Goal: Information Seeking & Learning: Check status

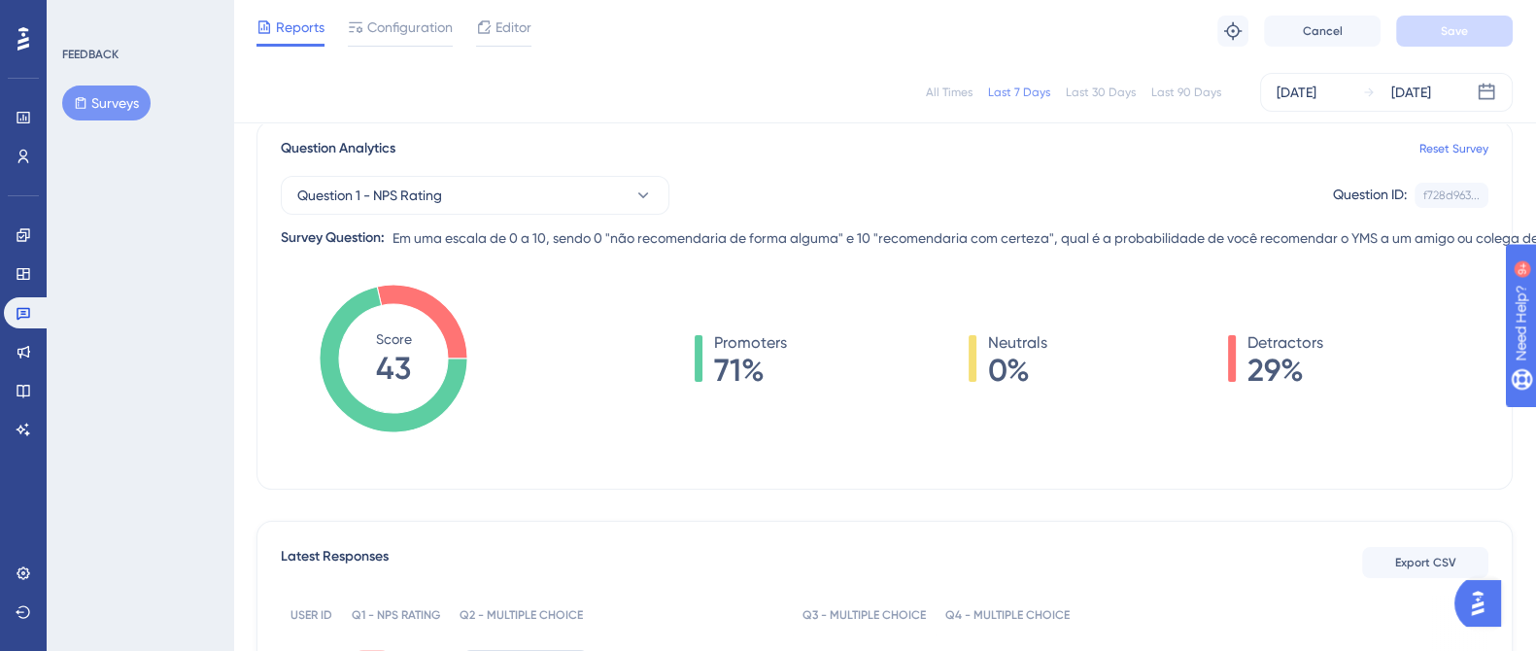
scroll to position [121, 0]
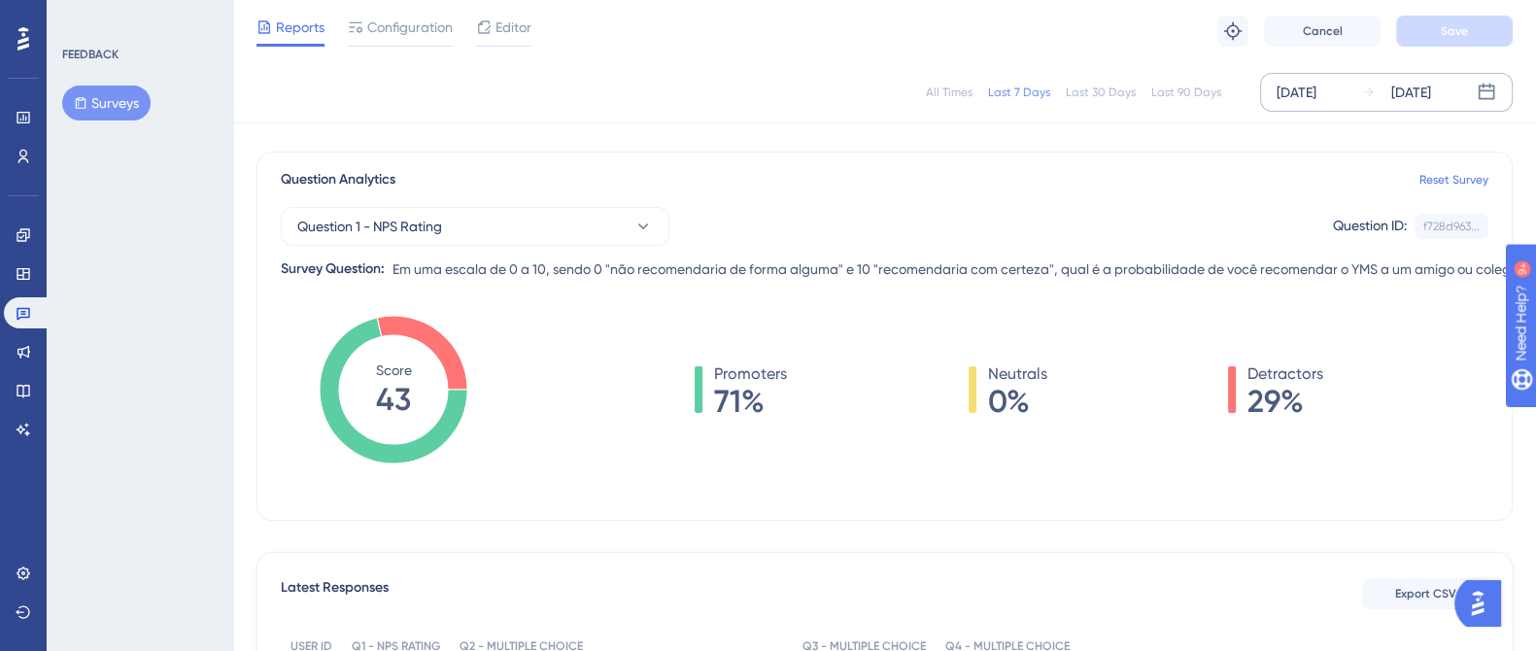
click at [1317, 94] on div "[DATE]" at bounding box center [1297, 92] width 40 height 23
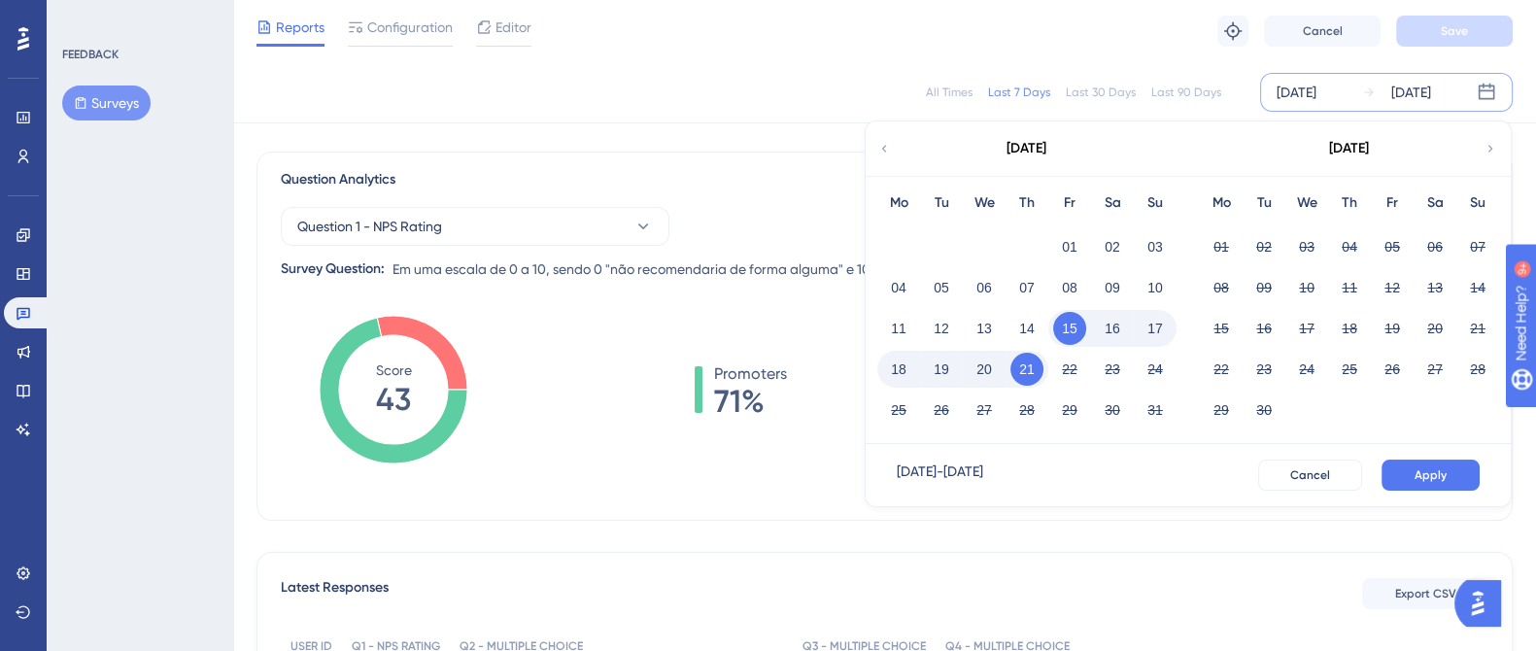
click at [884, 142] on icon at bounding box center [885, 148] width 14 height 17
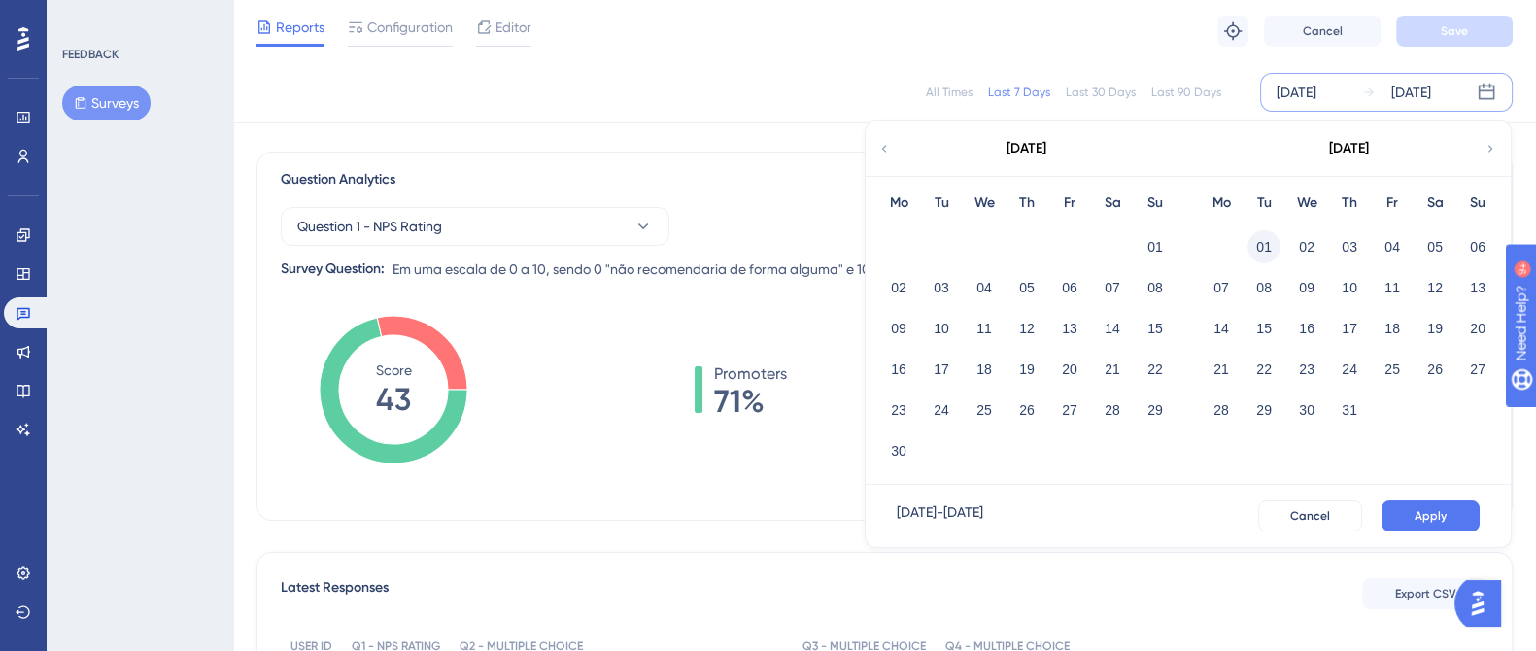
click at [1268, 249] on button "01" at bounding box center [1264, 246] width 33 height 33
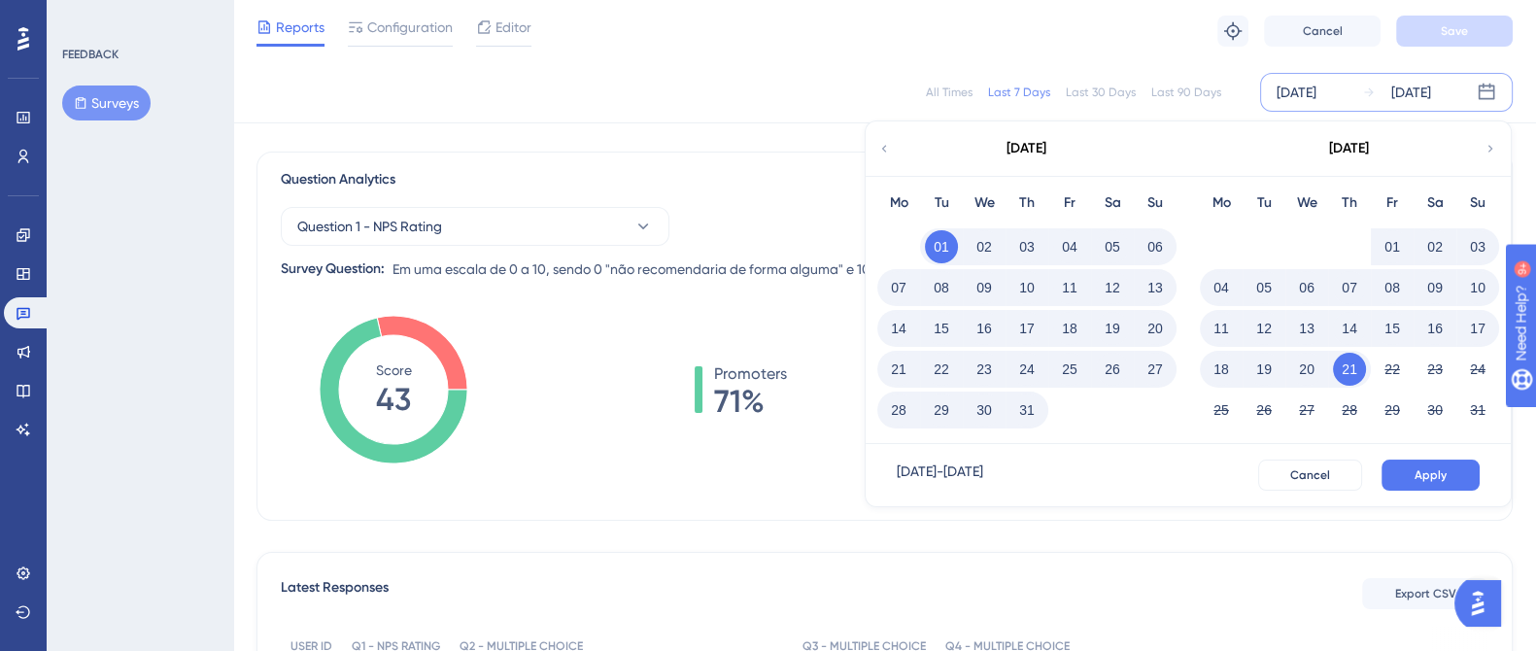
click at [1025, 413] on button "31" at bounding box center [1027, 410] width 33 height 33
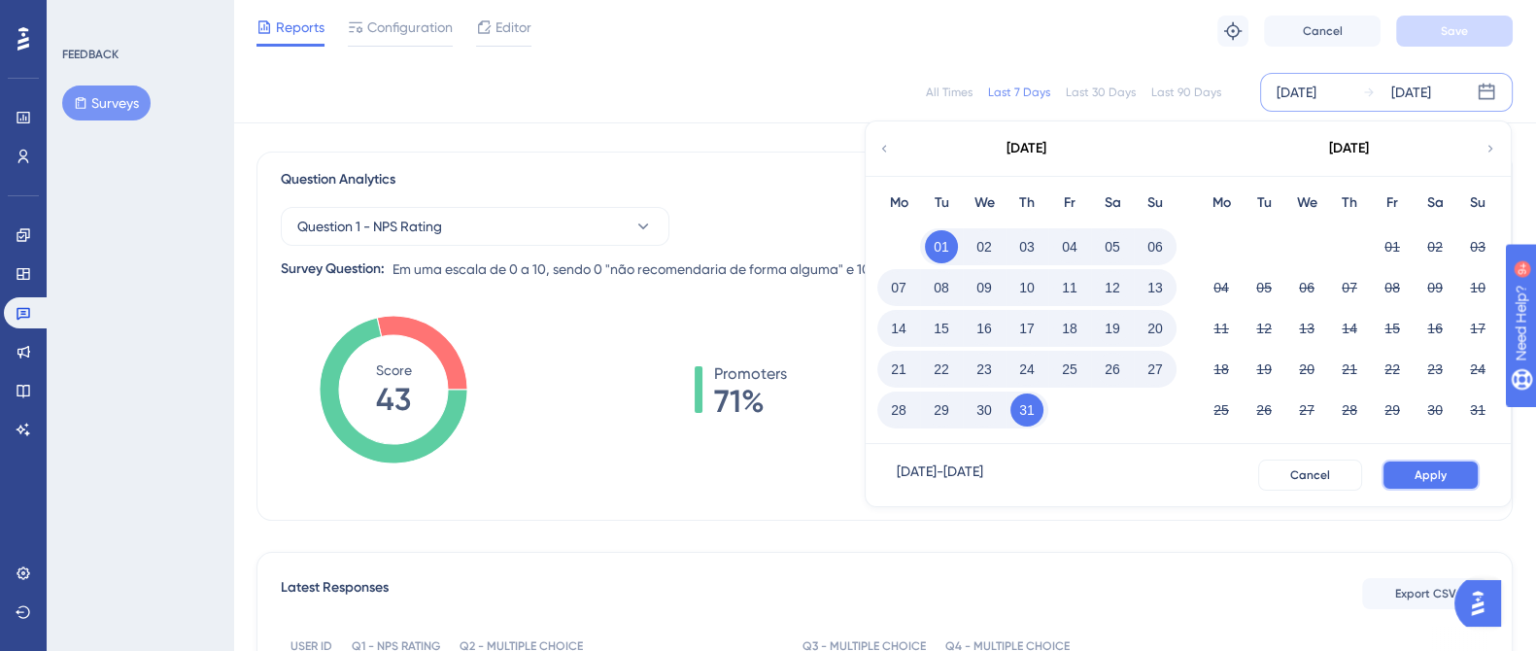
click at [1436, 474] on span "Apply" at bounding box center [1431, 475] width 32 height 16
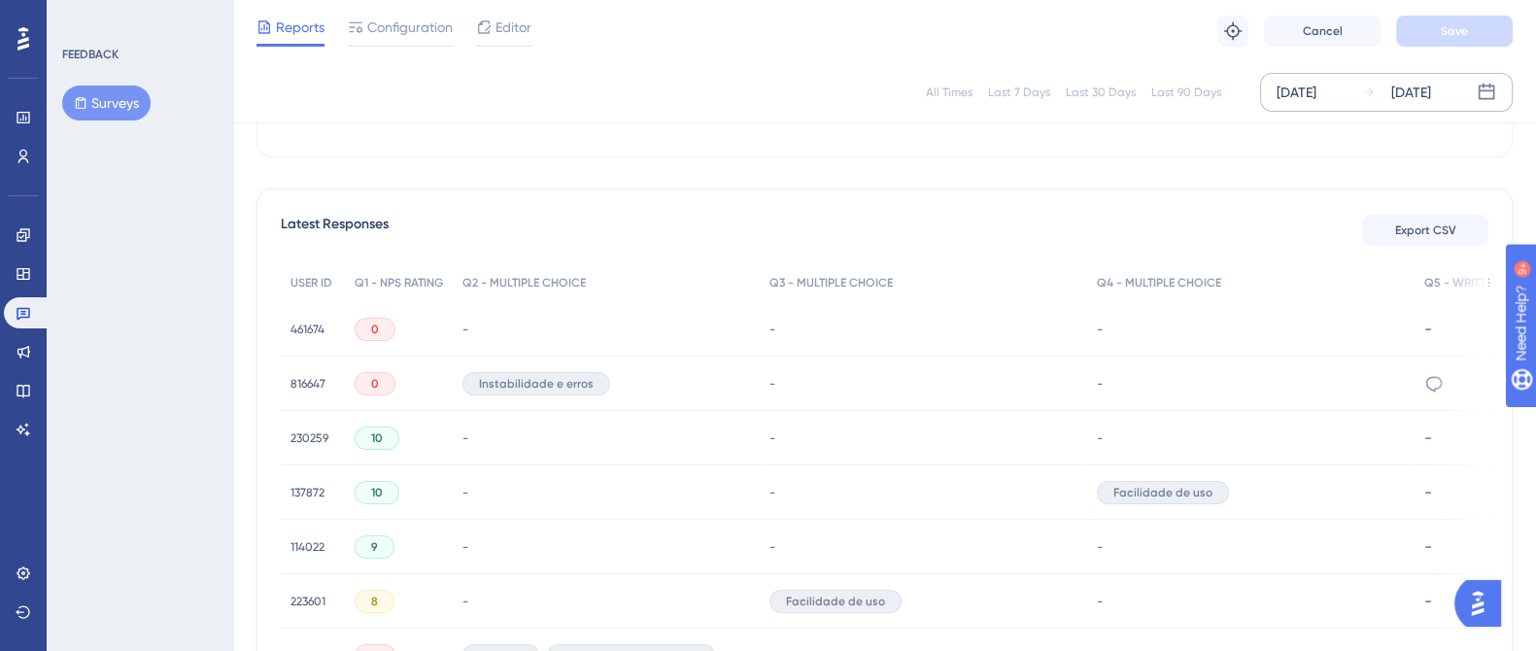
scroll to position [485, 0]
click at [315, 377] on span "816647" at bounding box center [308, 383] width 35 height 16
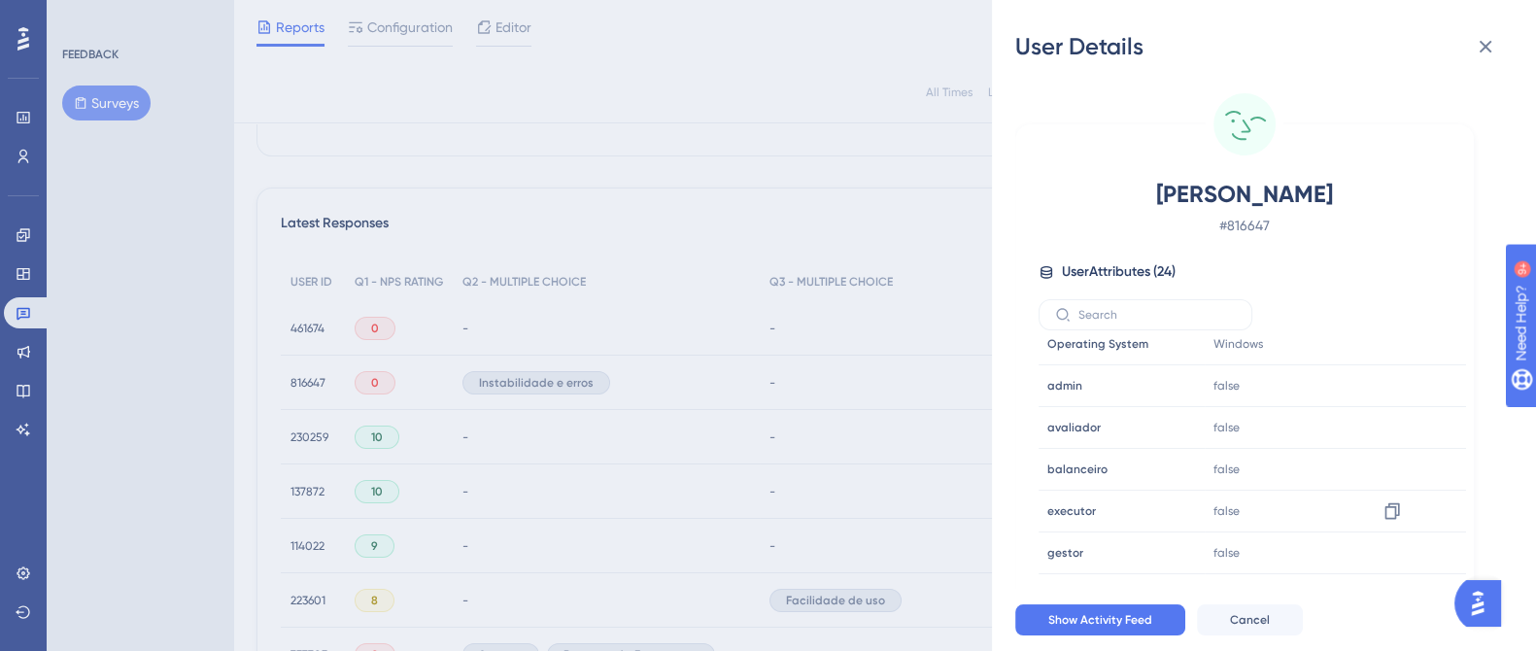
scroll to position [0, 0]
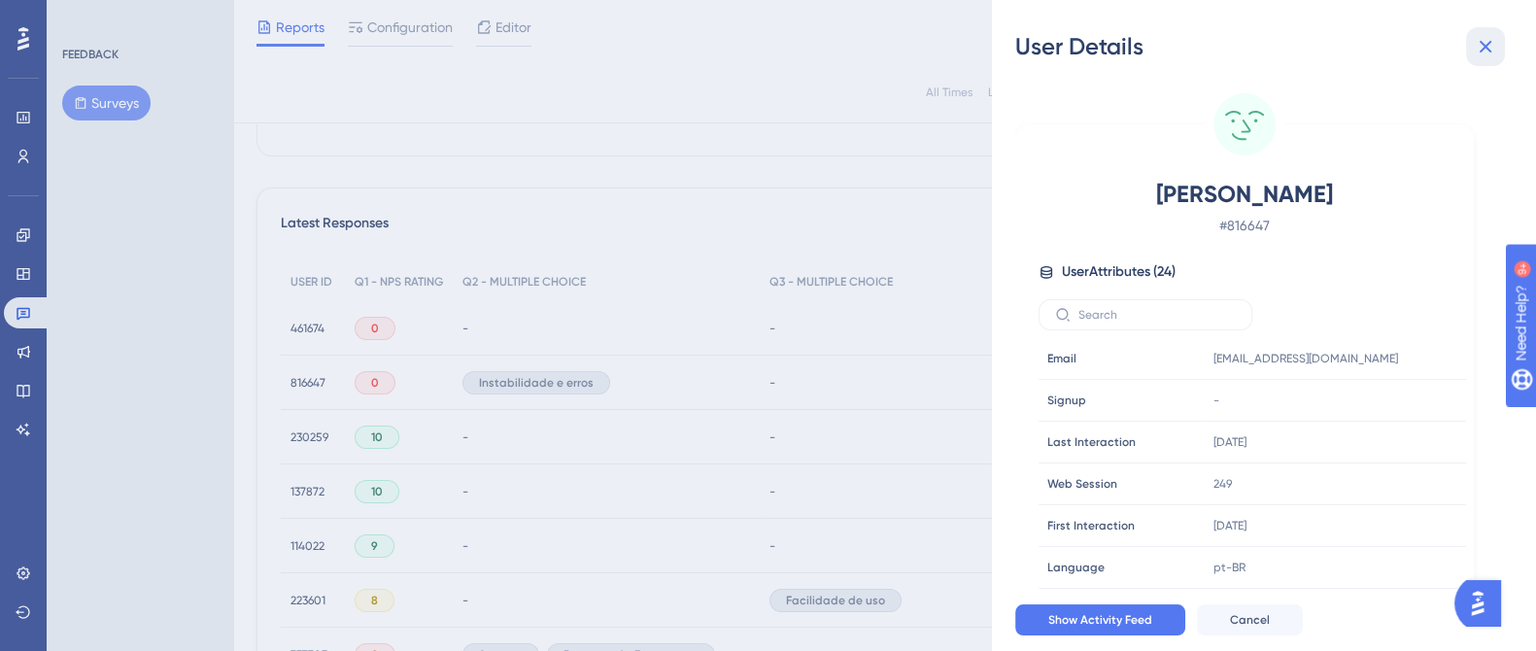
click at [1479, 40] on icon at bounding box center [1485, 46] width 23 height 23
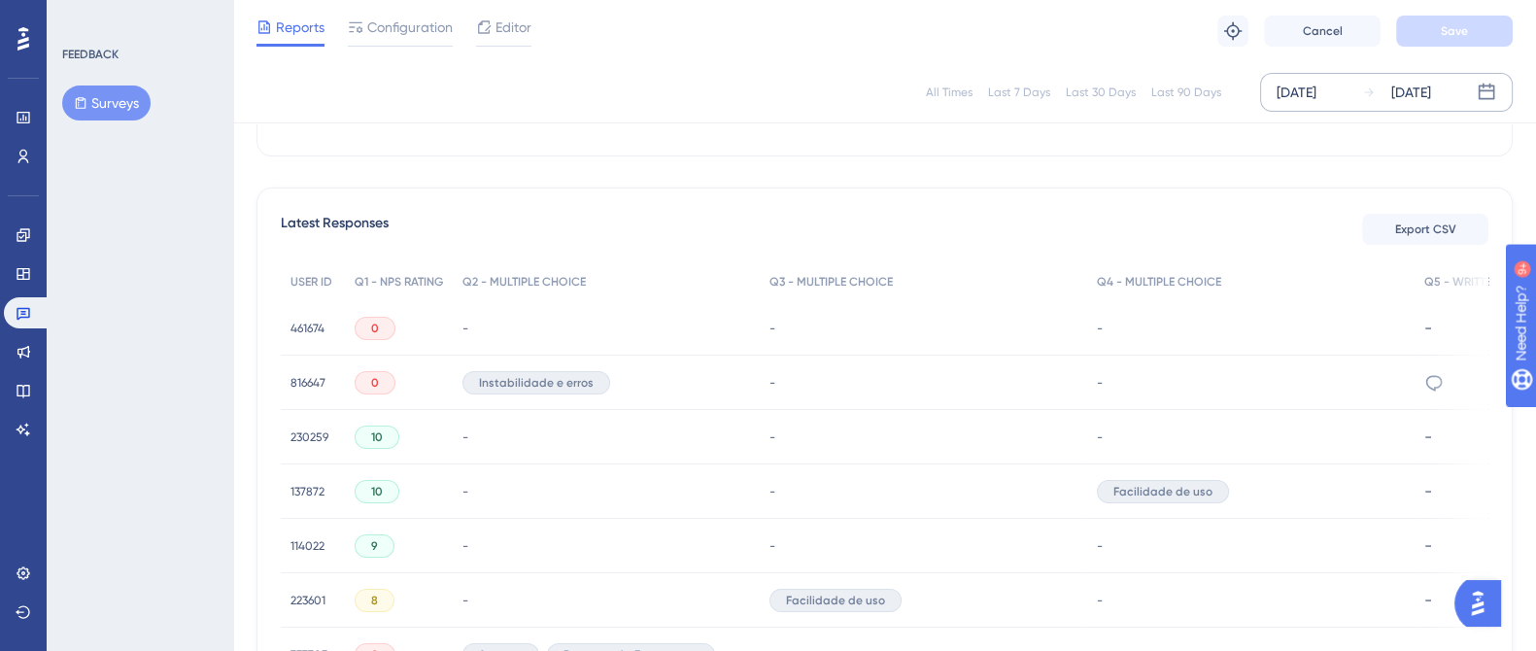
click at [314, 323] on span "461674" at bounding box center [308, 329] width 34 height 16
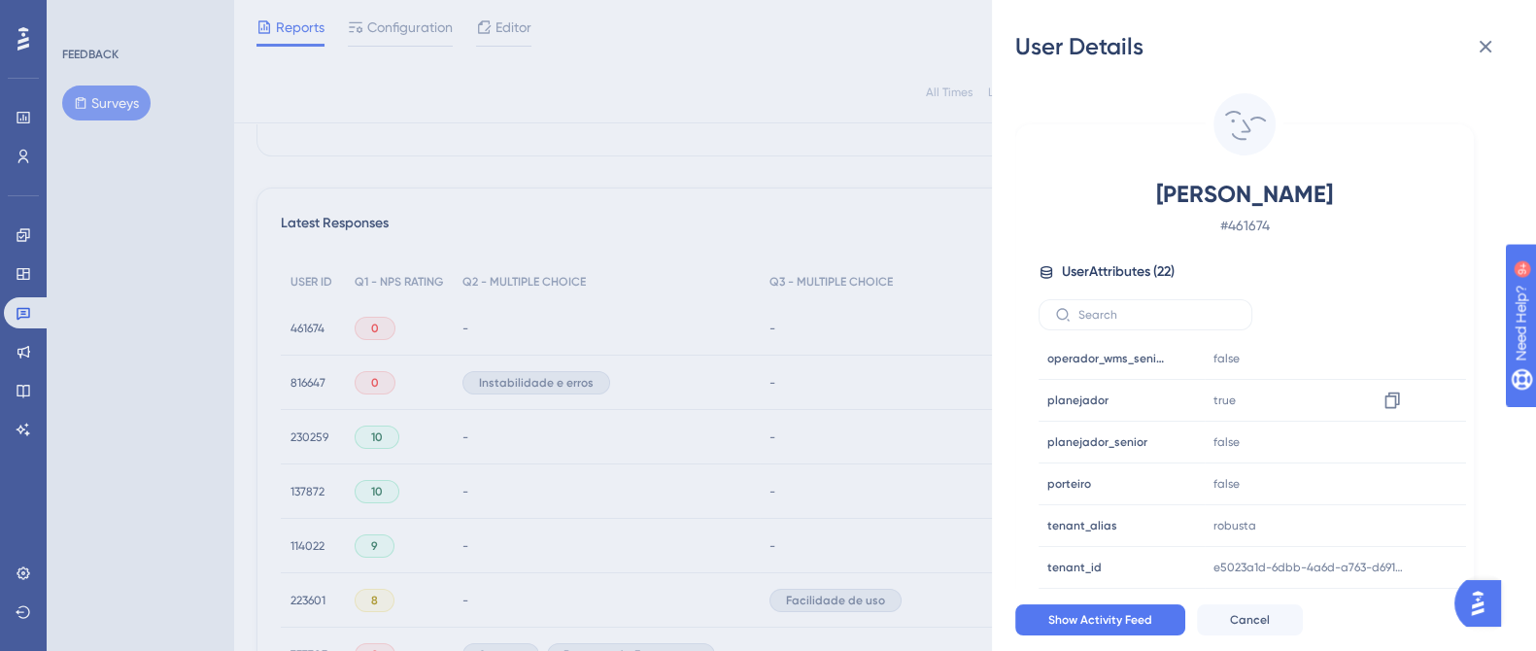
scroll to position [629, 0]
click at [1480, 51] on icon at bounding box center [1486, 47] width 13 height 13
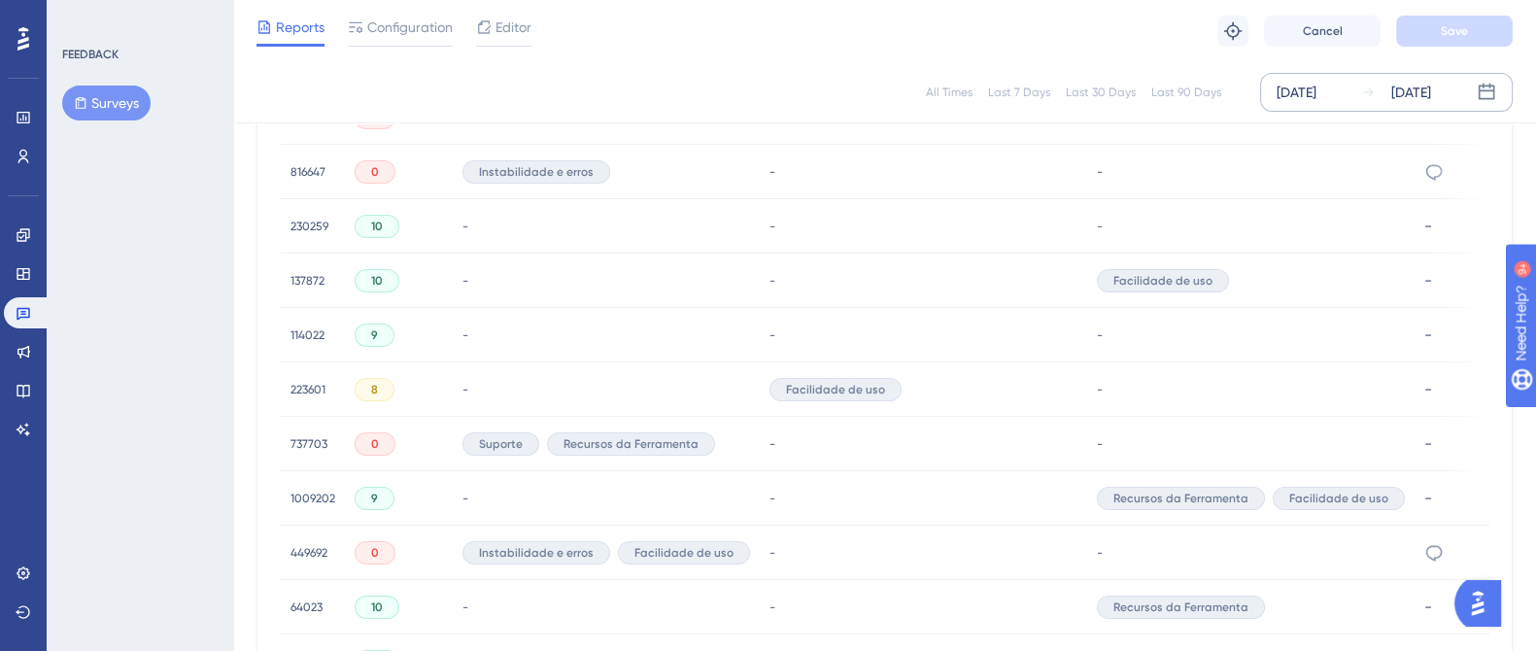
scroll to position [729, 0]
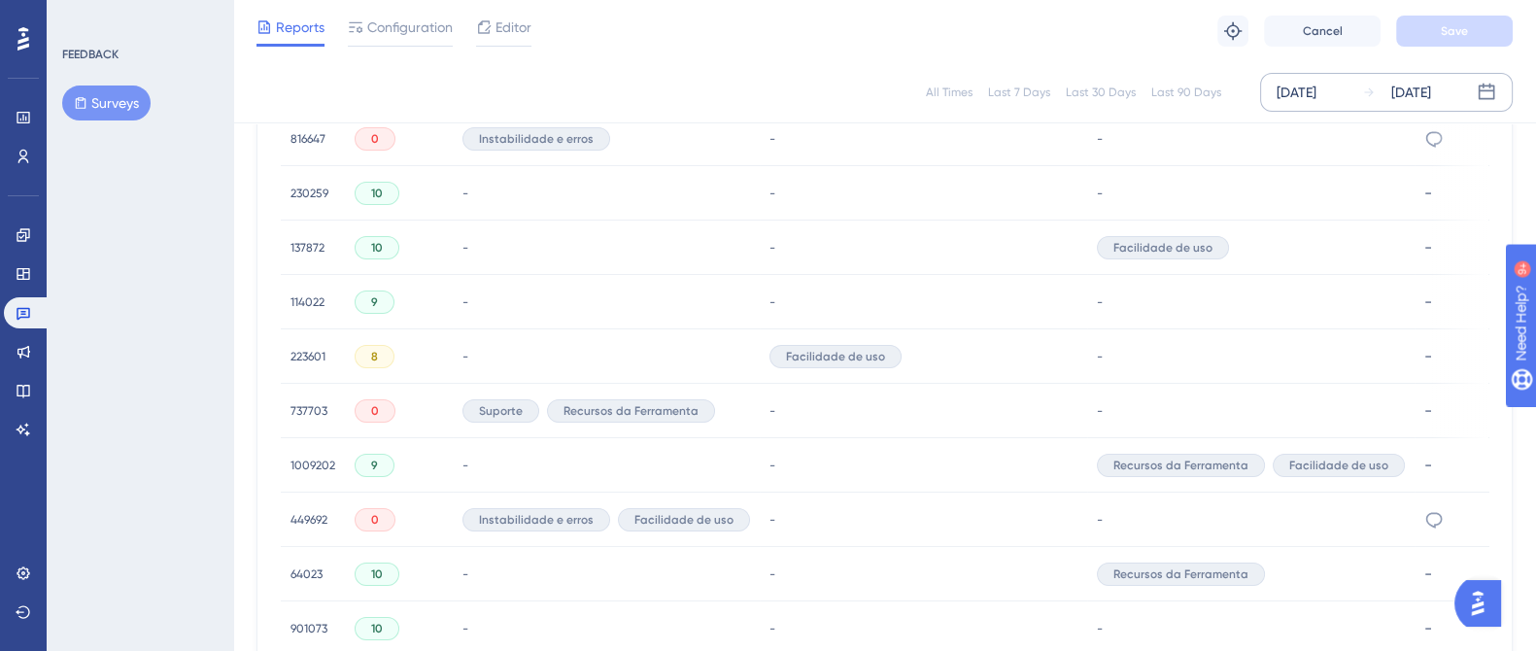
click at [401, 408] on div "0" at bounding box center [399, 411] width 108 height 54
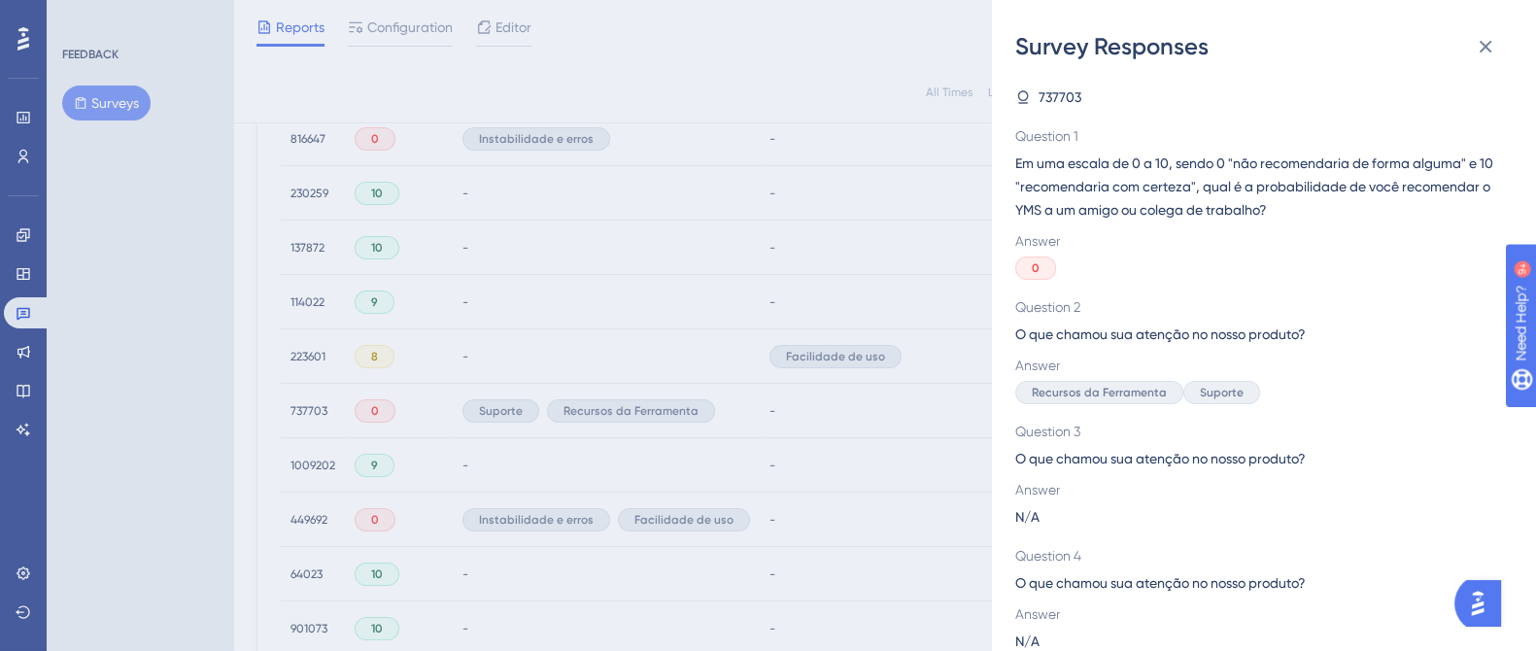
click at [401, 408] on div "Survey Responses 737703 Question 1 Em uma escala de 0 a 10, sendo 0 "não recome…" at bounding box center [768, 325] width 1536 height 651
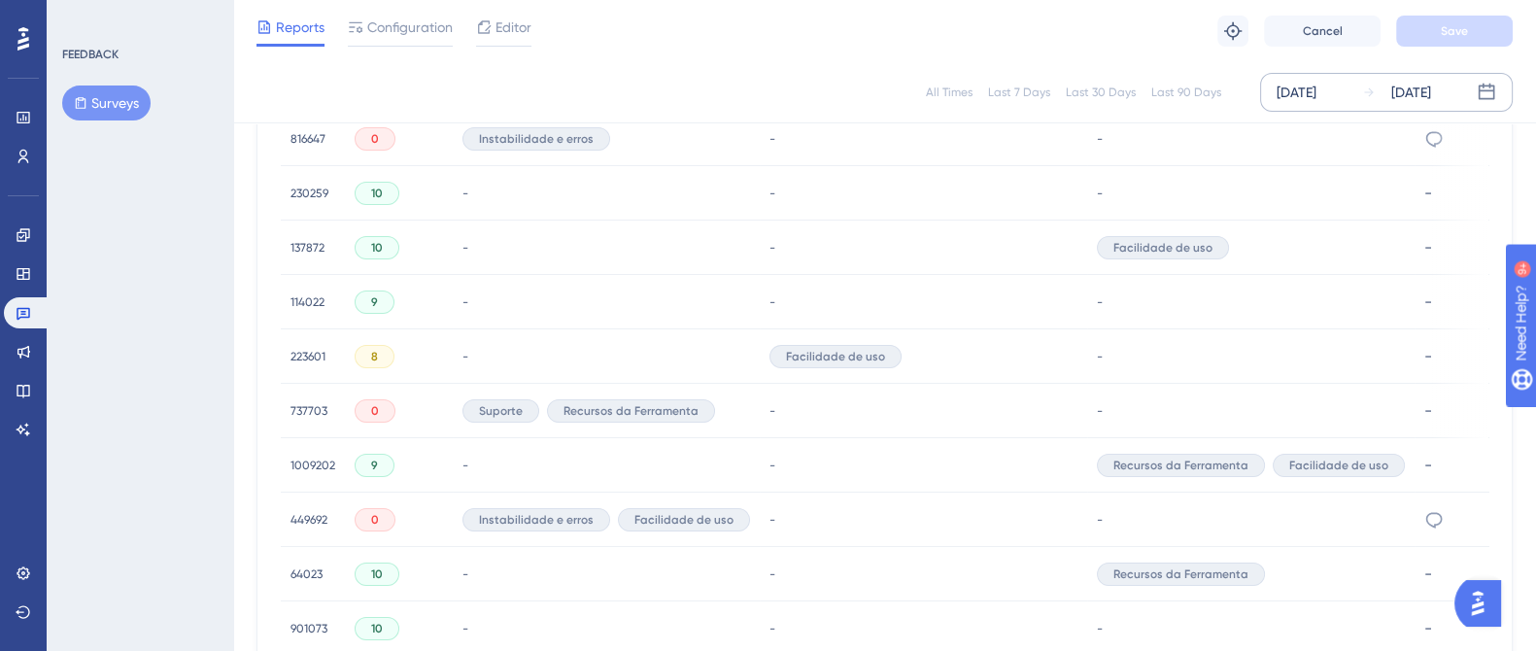
click at [283, 403] on div "737703 737703" at bounding box center [313, 411] width 64 height 54
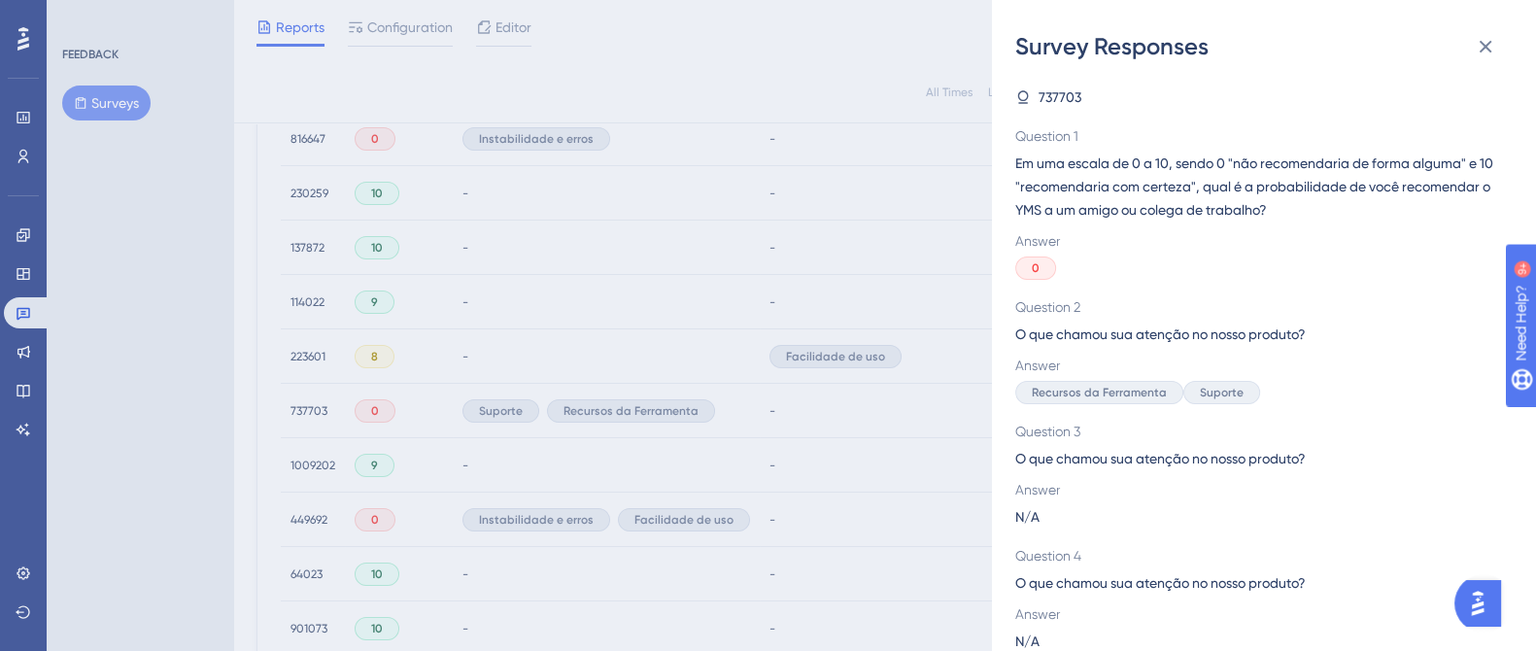
click at [297, 405] on div "Survey Responses 737703 Question 1 Em uma escala de 0 a 10, sendo 0 "não recome…" at bounding box center [768, 325] width 1536 height 651
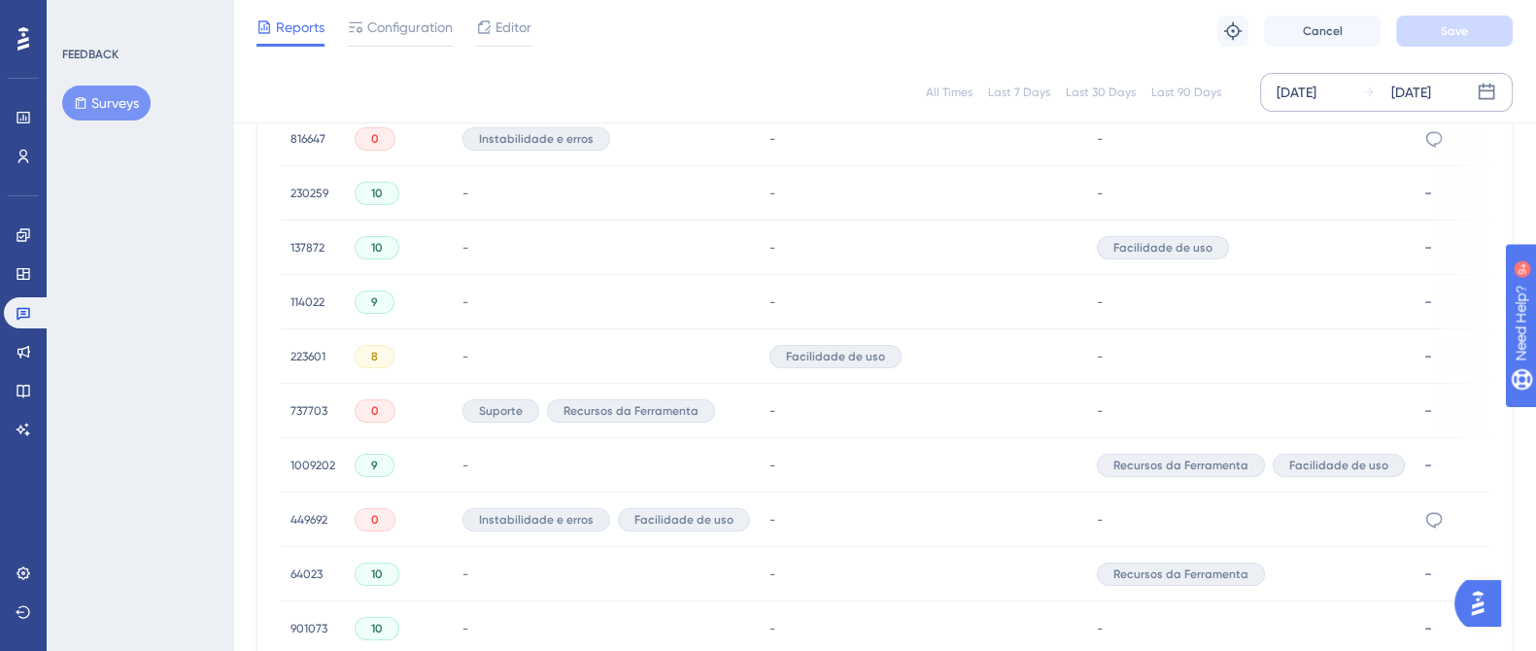
click at [296, 406] on span "737703" at bounding box center [309, 411] width 37 height 16
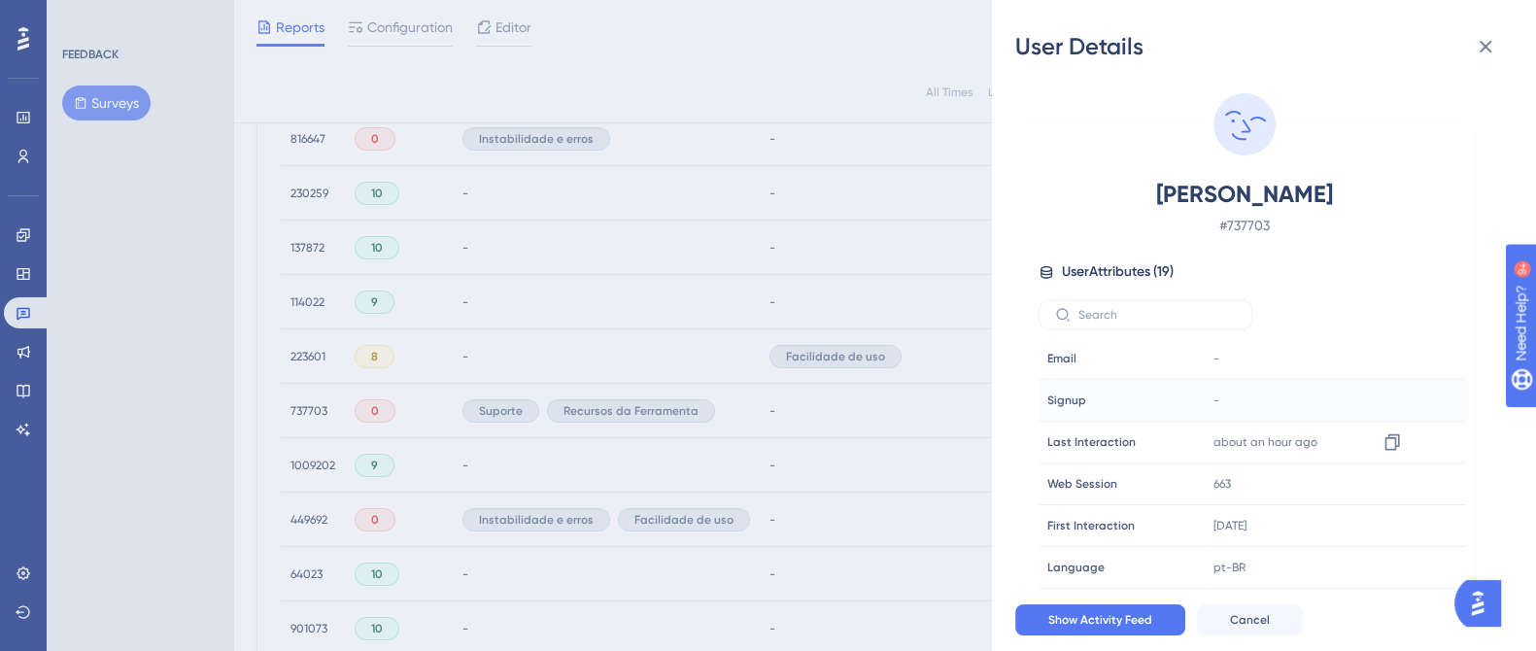
scroll to position [0, 0]
click at [1490, 46] on icon at bounding box center [1485, 46] width 23 height 23
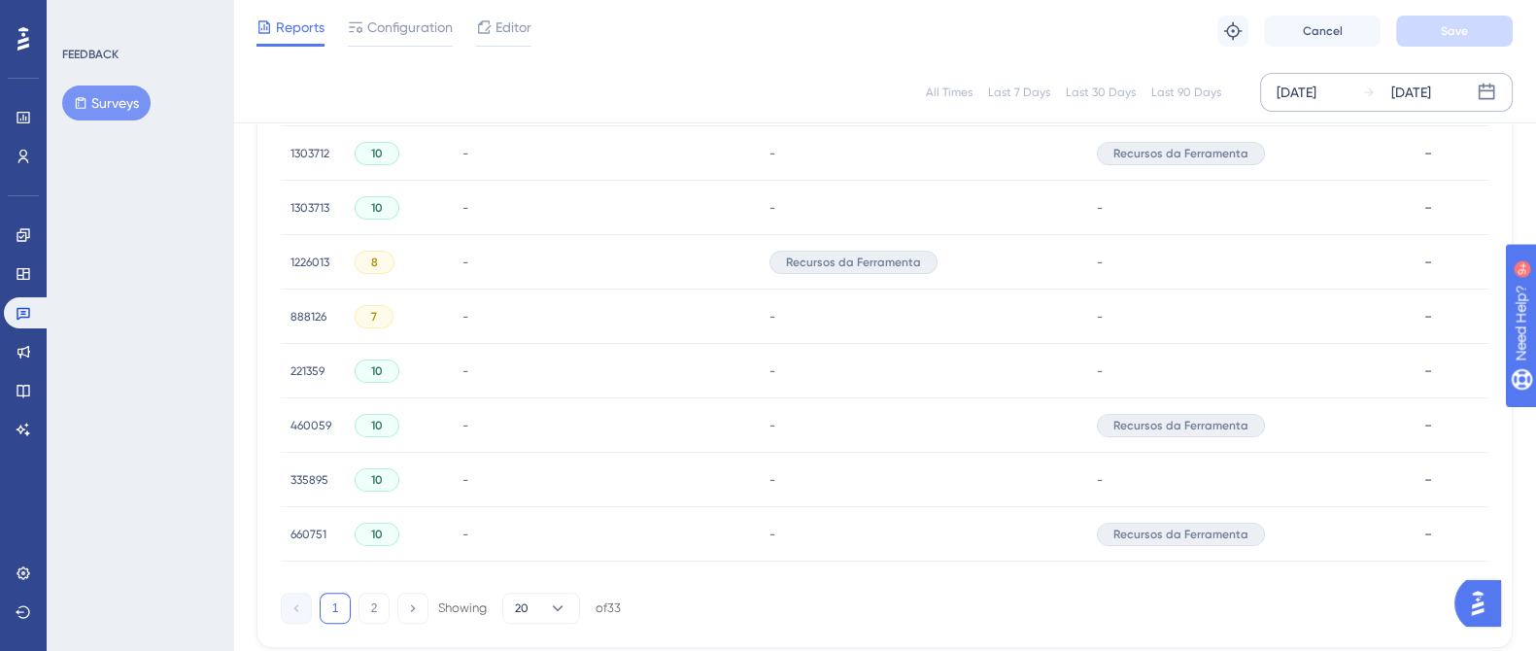
scroll to position [1336, 0]
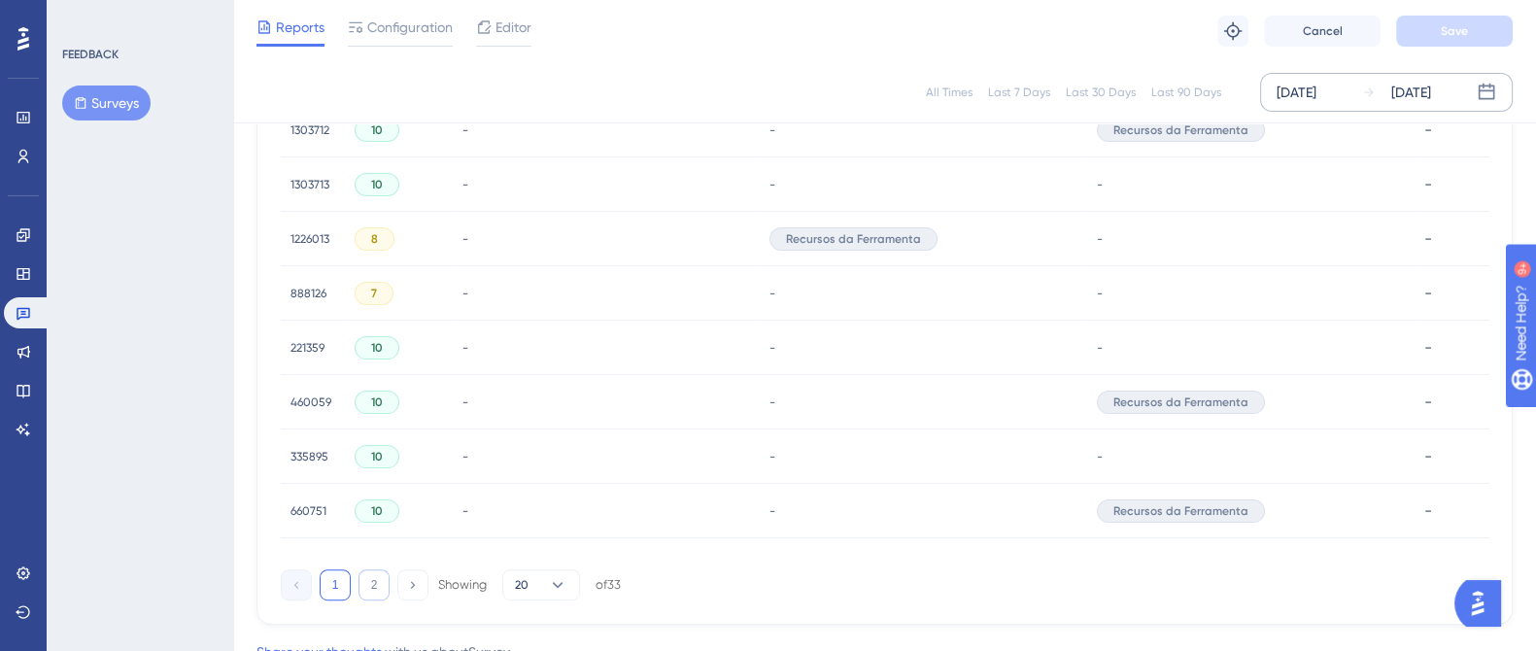
click at [364, 592] on button "2" at bounding box center [374, 584] width 31 height 31
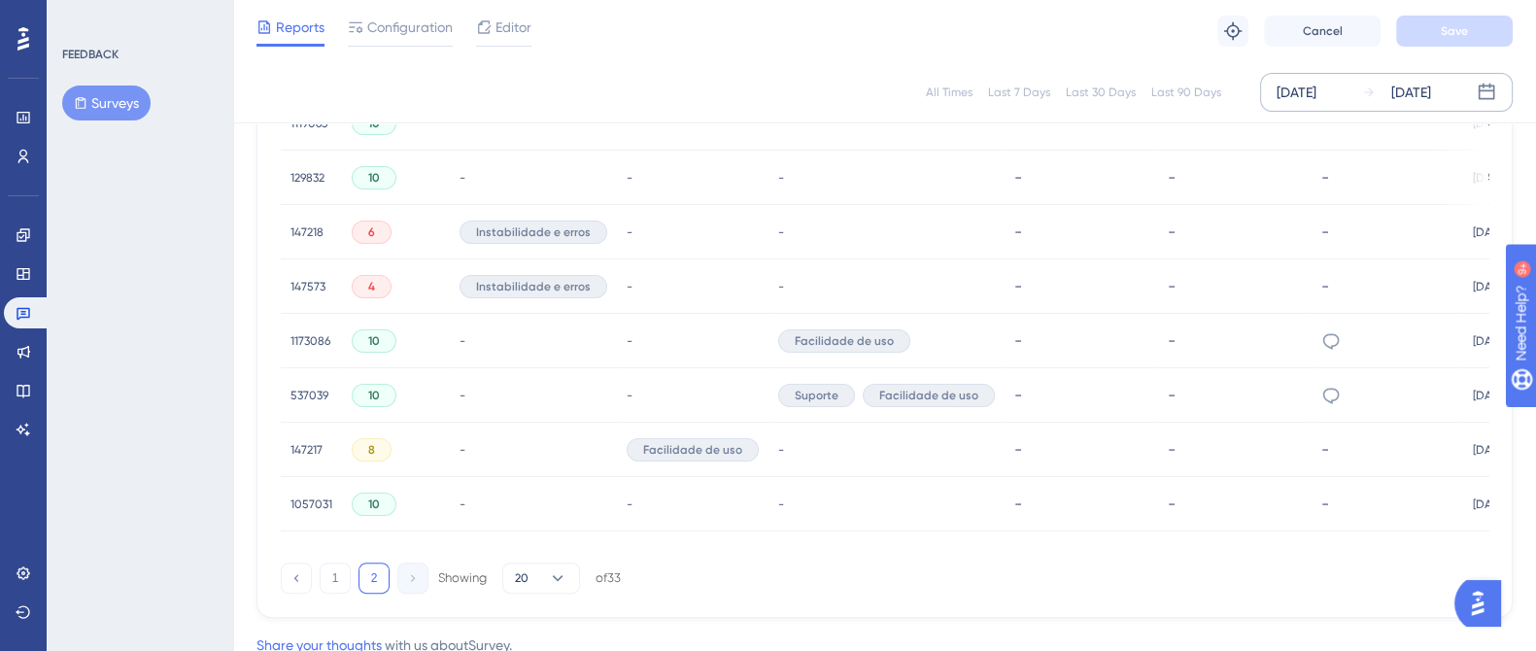
scroll to position [914, 0]
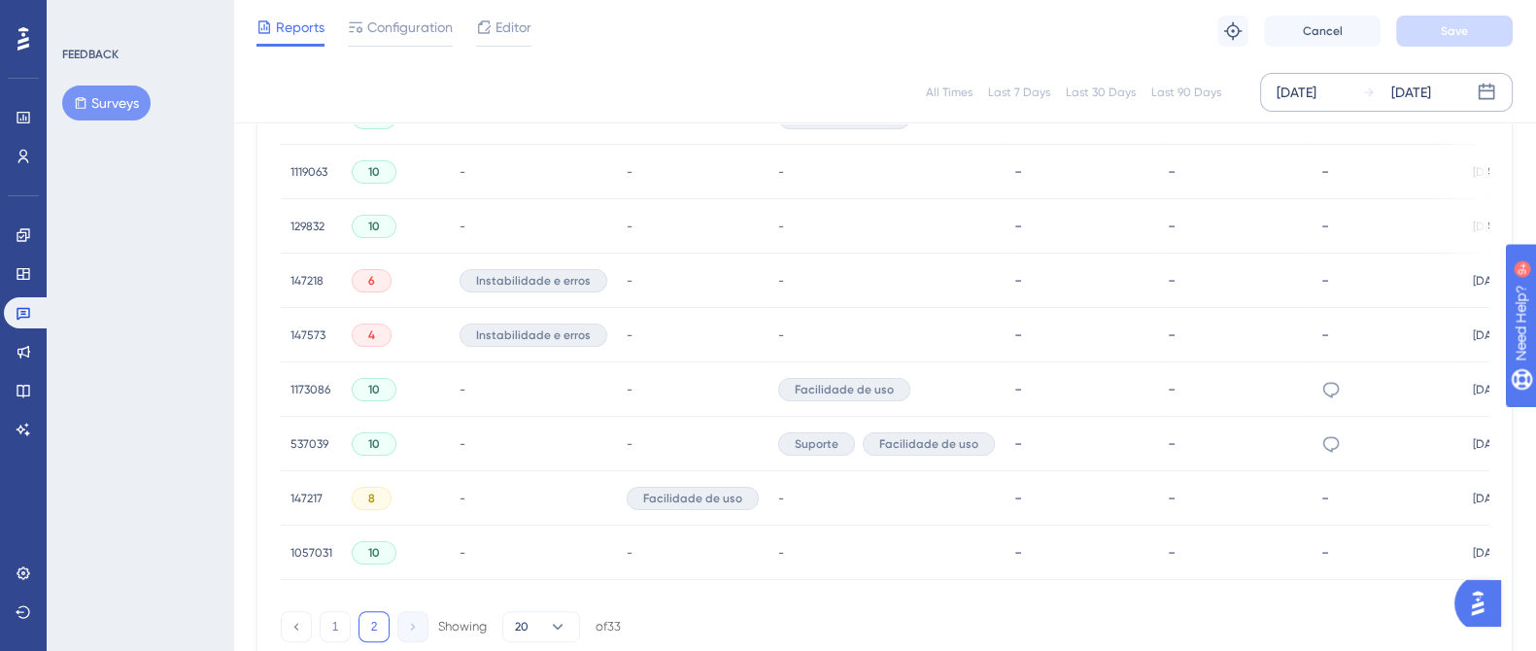
click at [1359, 328] on div "-" at bounding box center [1388, 335] width 132 height 18
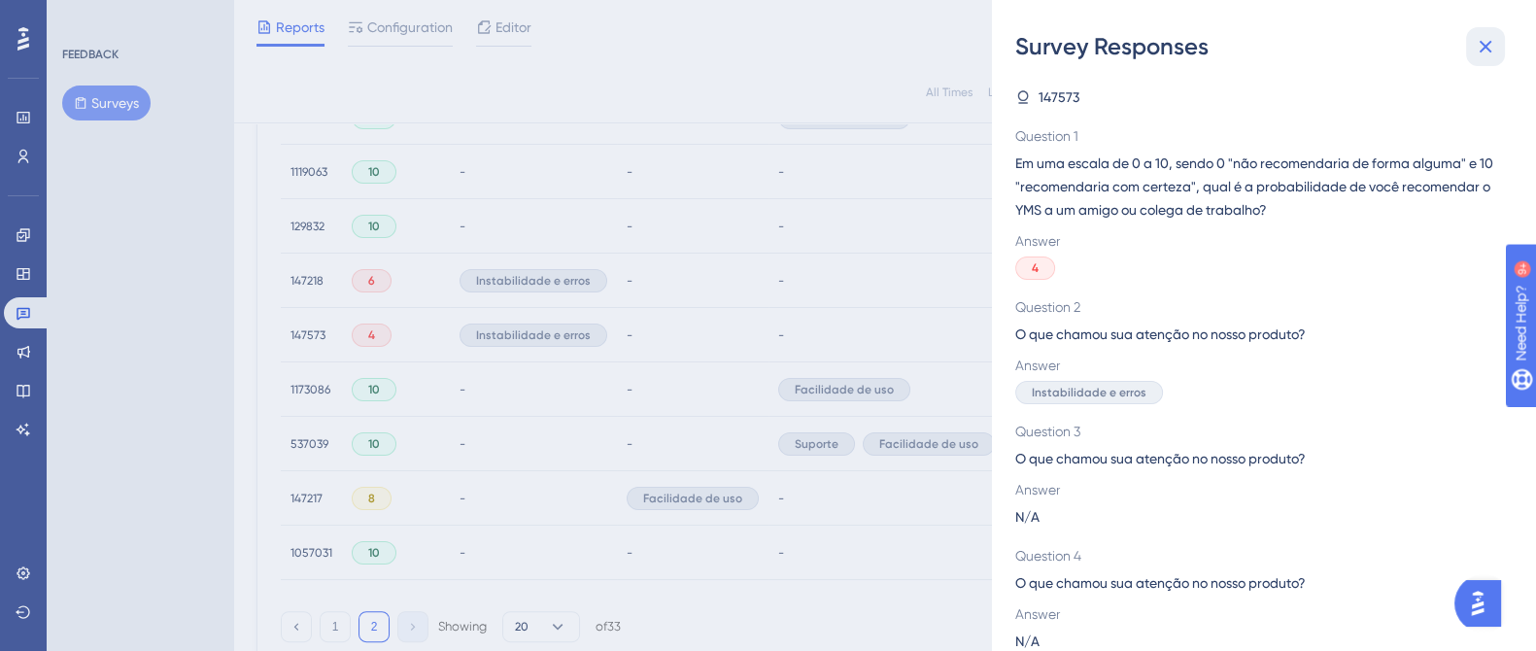
click at [1488, 45] on icon at bounding box center [1486, 47] width 13 height 13
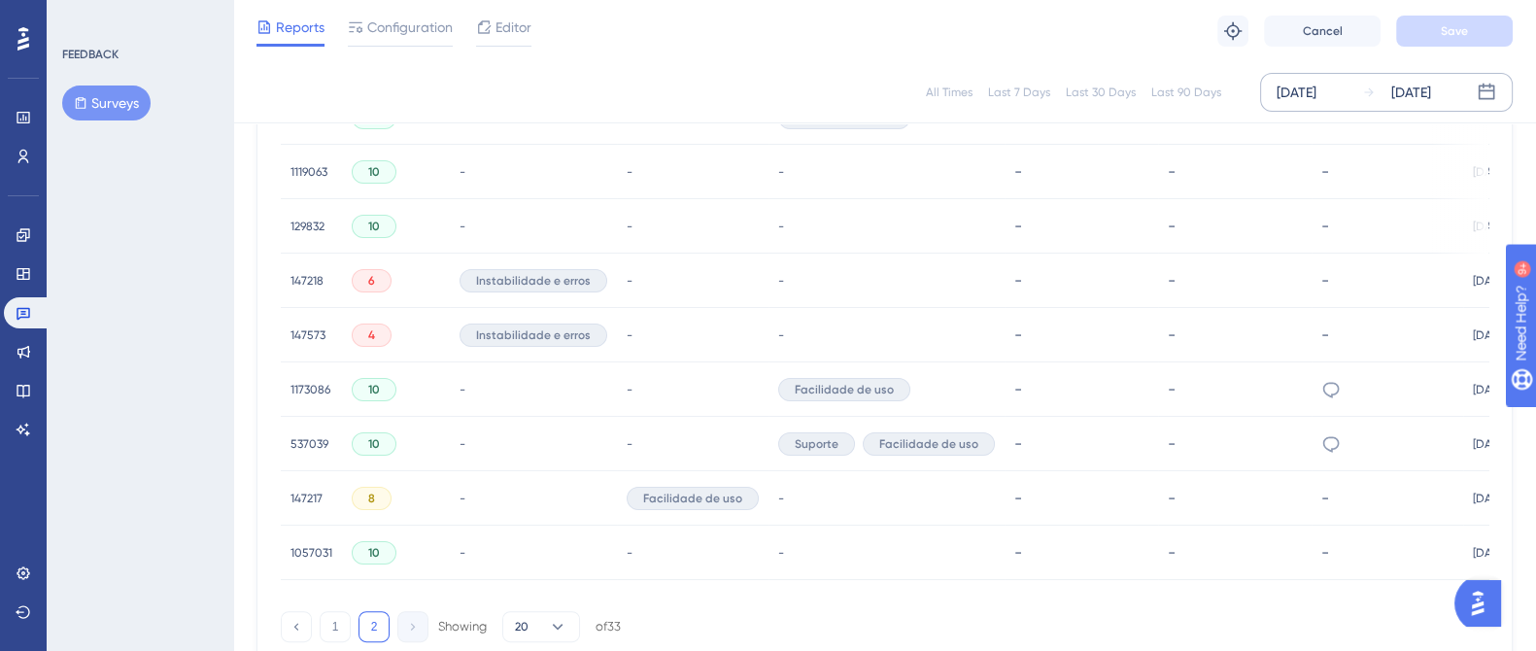
click at [316, 332] on span "147573" at bounding box center [308, 336] width 35 height 16
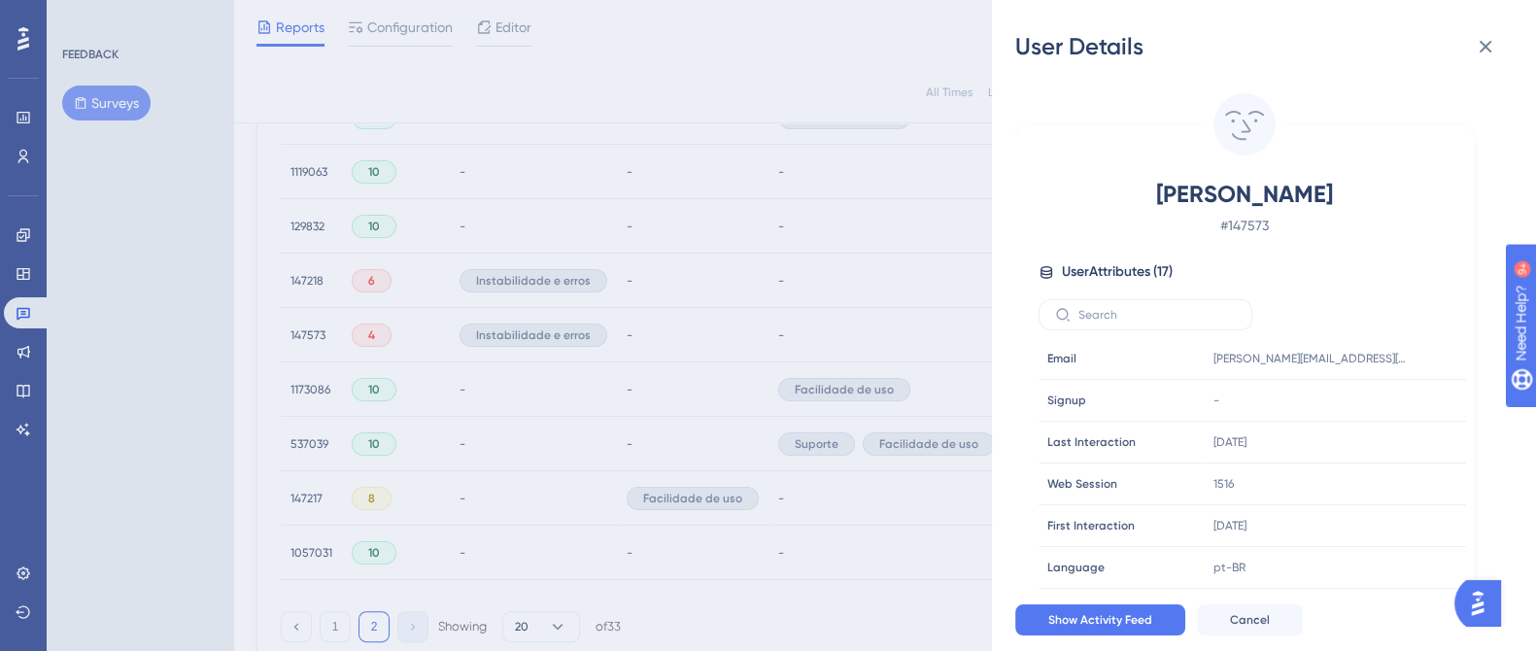
click at [316, 332] on div "User Details [PERSON_NAME] # 147573 User Attributes ( 17 ) Email Email [EMAIL_A…" at bounding box center [768, 325] width 1536 height 651
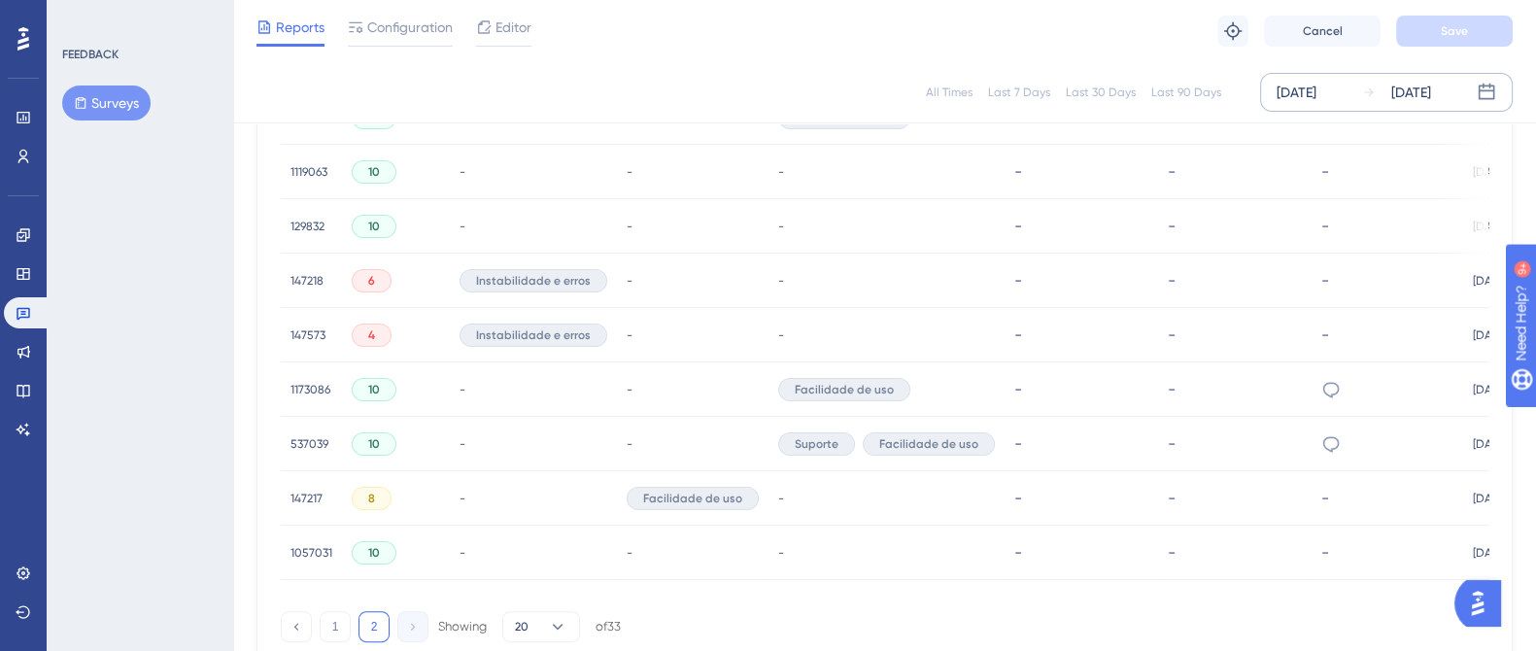
click at [294, 282] on span "147218" at bounding box center [307, 281] width 33 height 16
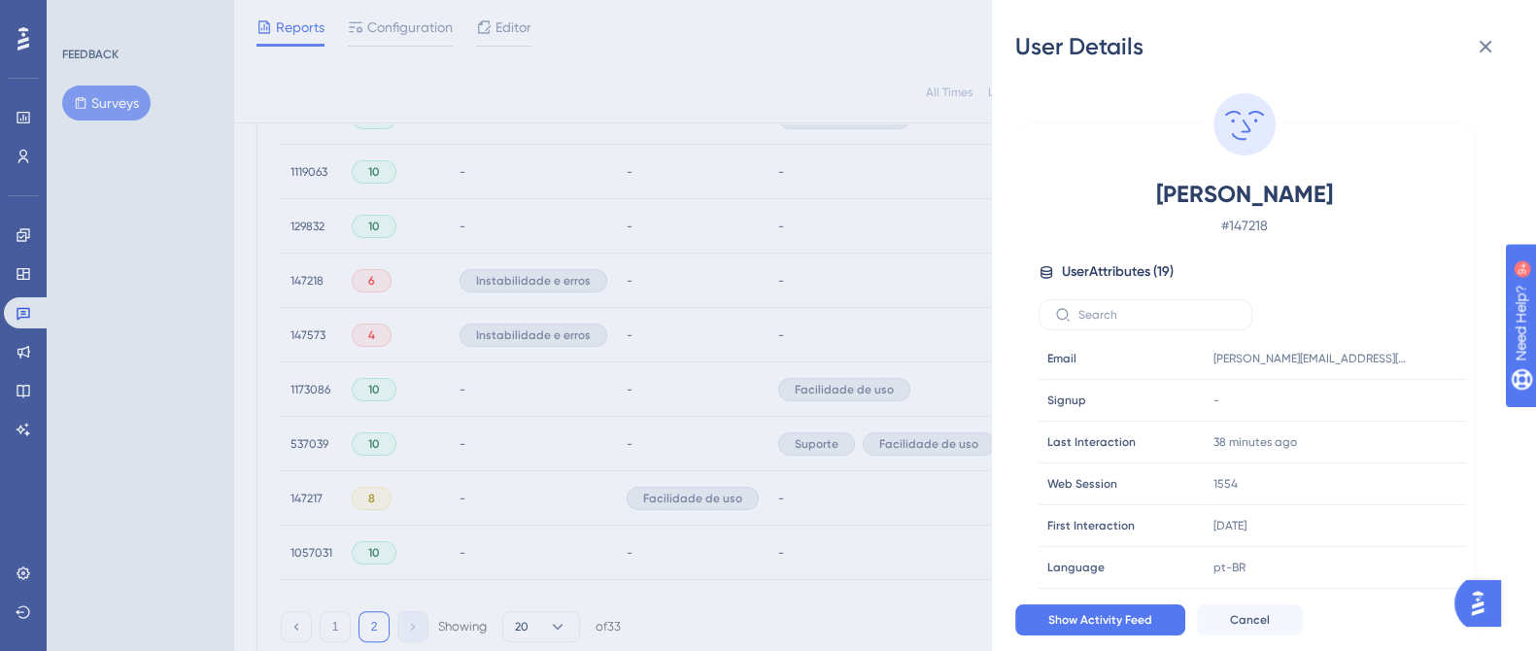
click at [1461, 21] on div "User Details [PERSON_NAME] # 147218 User Attributes ( 19 ) Email Email [PERSON_…" at bounding box center [1264, 325] width 544 height 651
click at [1477, 39] on icon at bounding box center [1485, 46] width 23 height 23
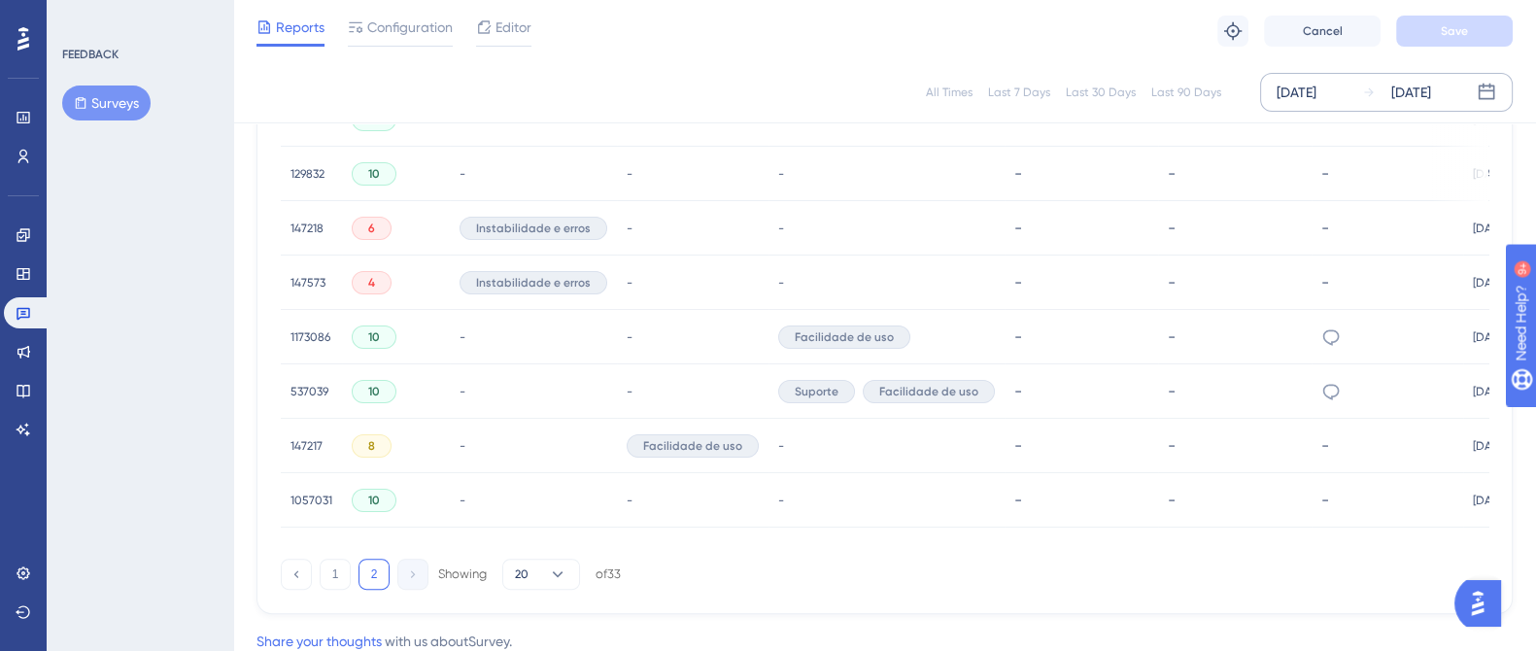
scroll to position [1035, 0]
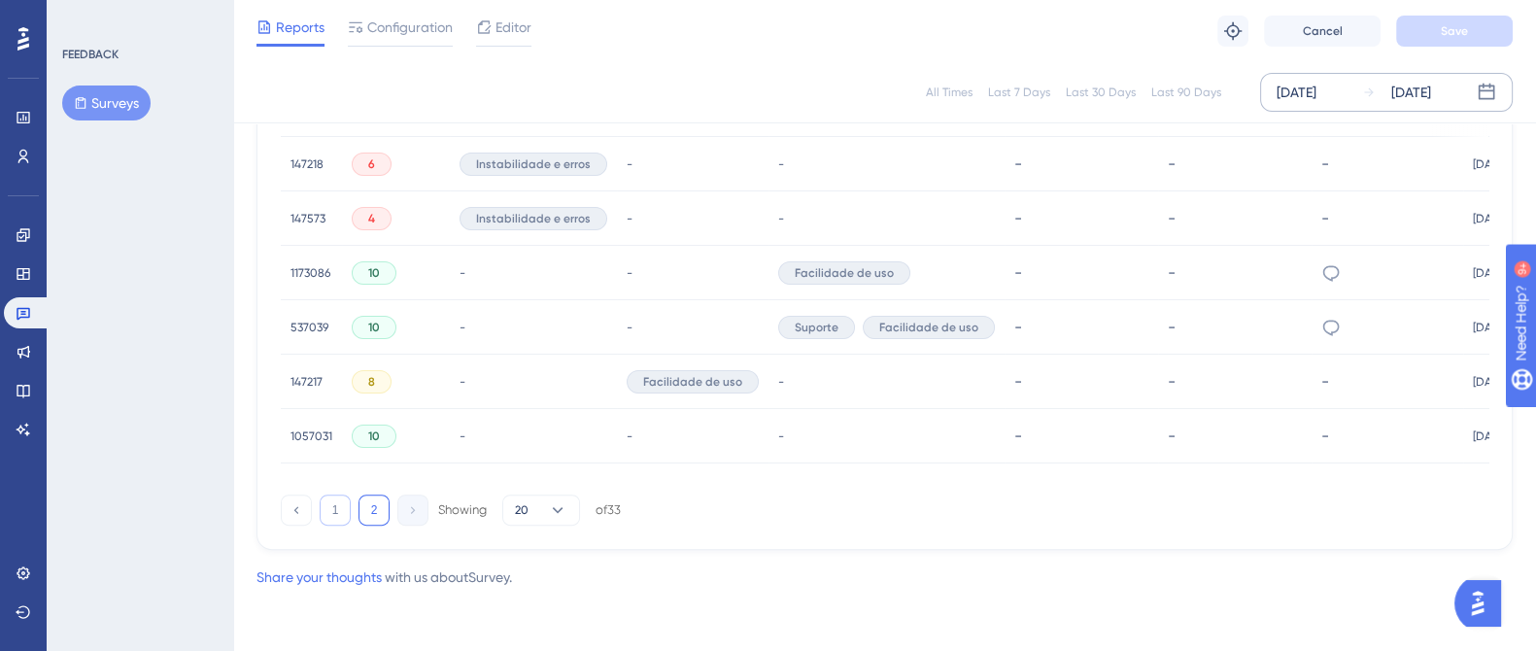
click at [338, 510] on button "1" at bounding box center [335, 510] width 31 height 31
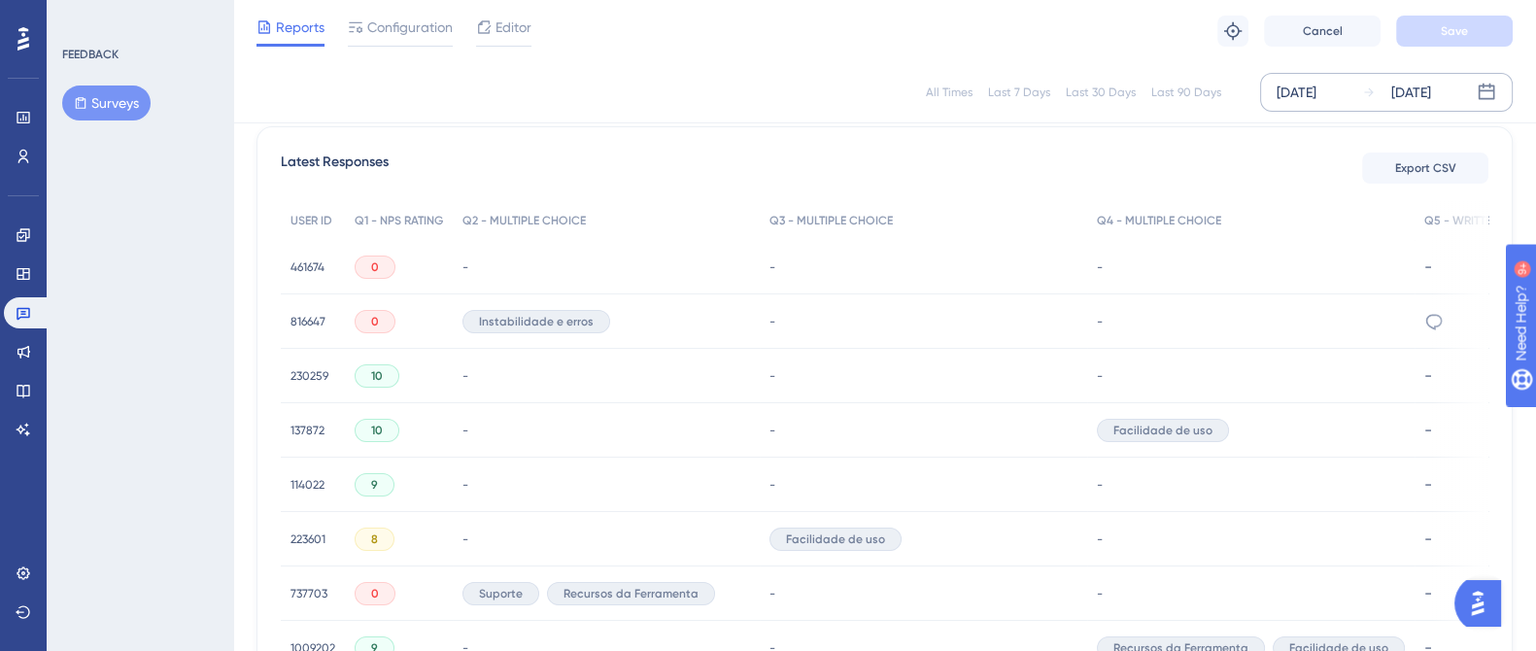
scroll to position [428, 0]
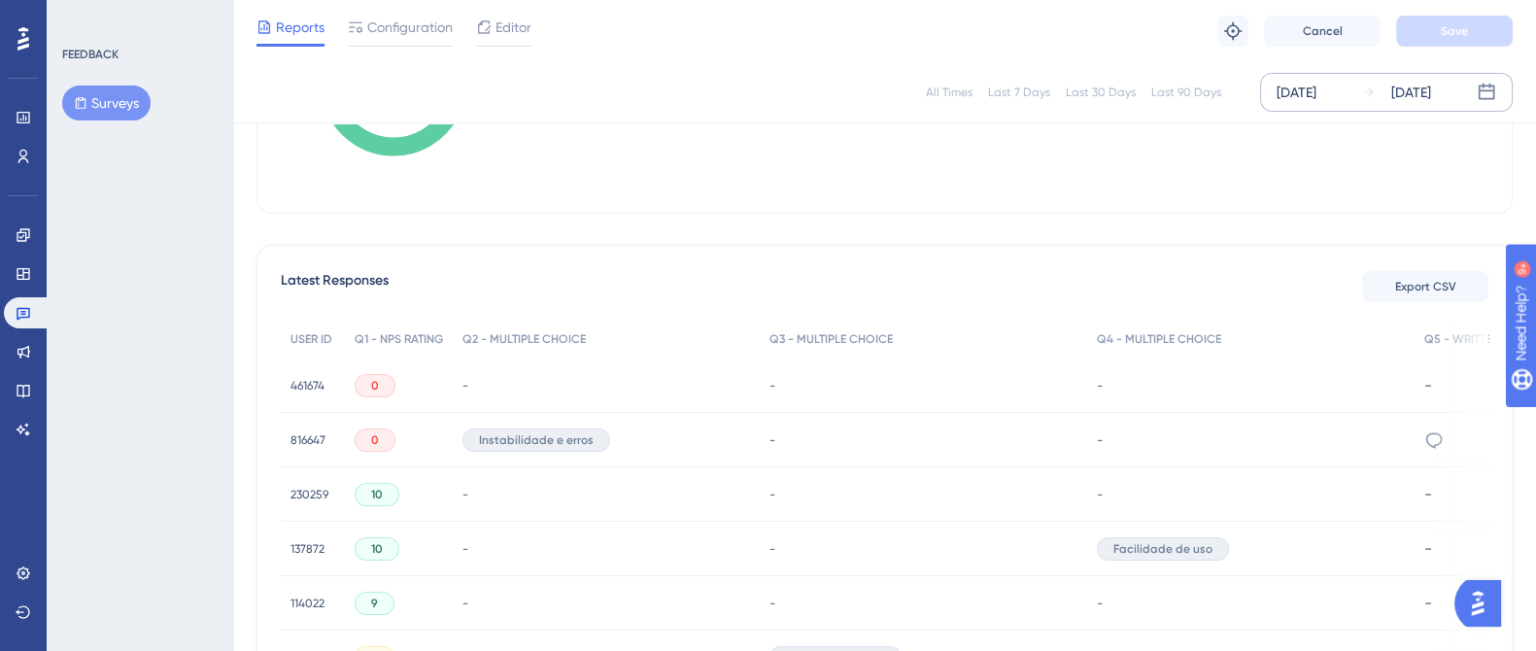
click at [306, 387] on span "461674" at bounding box center [308, 386] width 34 height 16
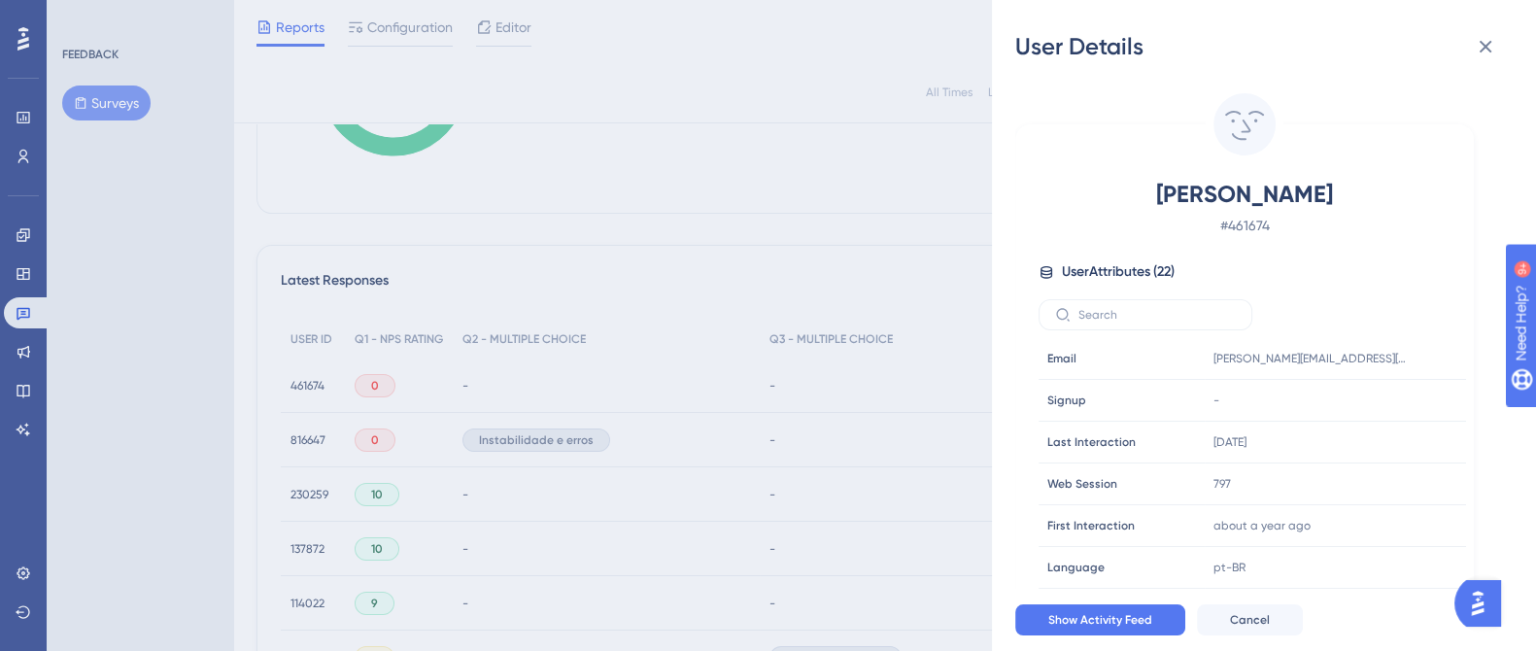
click at [306, 431] on div "User Details [PERSON_NAME] # 461674 User Attributes ( 22 ) Email Email [PERSON_…" at bounding box center [768, 325] width 1536 height 651
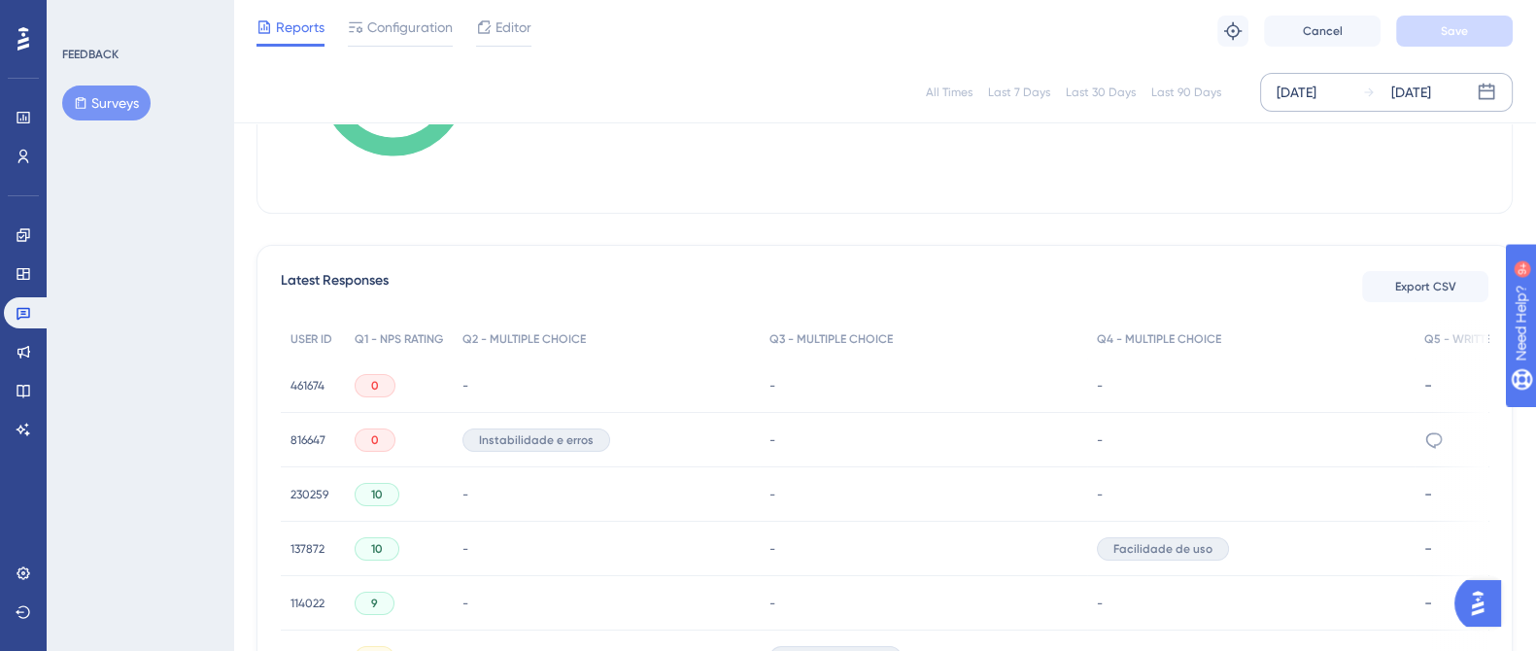
click at [306, 432] on span "816647" at bounding box center [308, 440] width 35 height 16
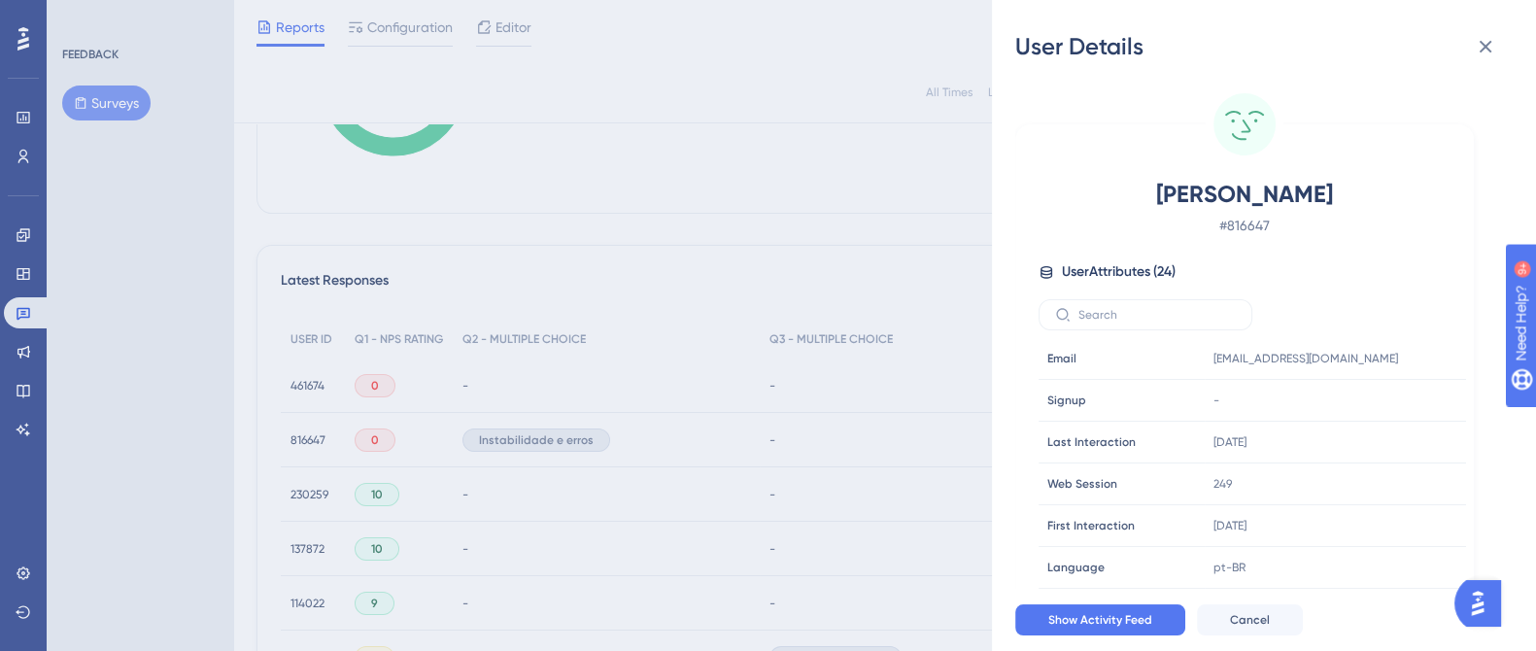
click at [306, 431] on div "User Details [PERSON_NAME] # 816647 User Attributes ( 24 ) Email Email [EMAIL_A…" at bounding box center [768, 325] width 1536 height 651
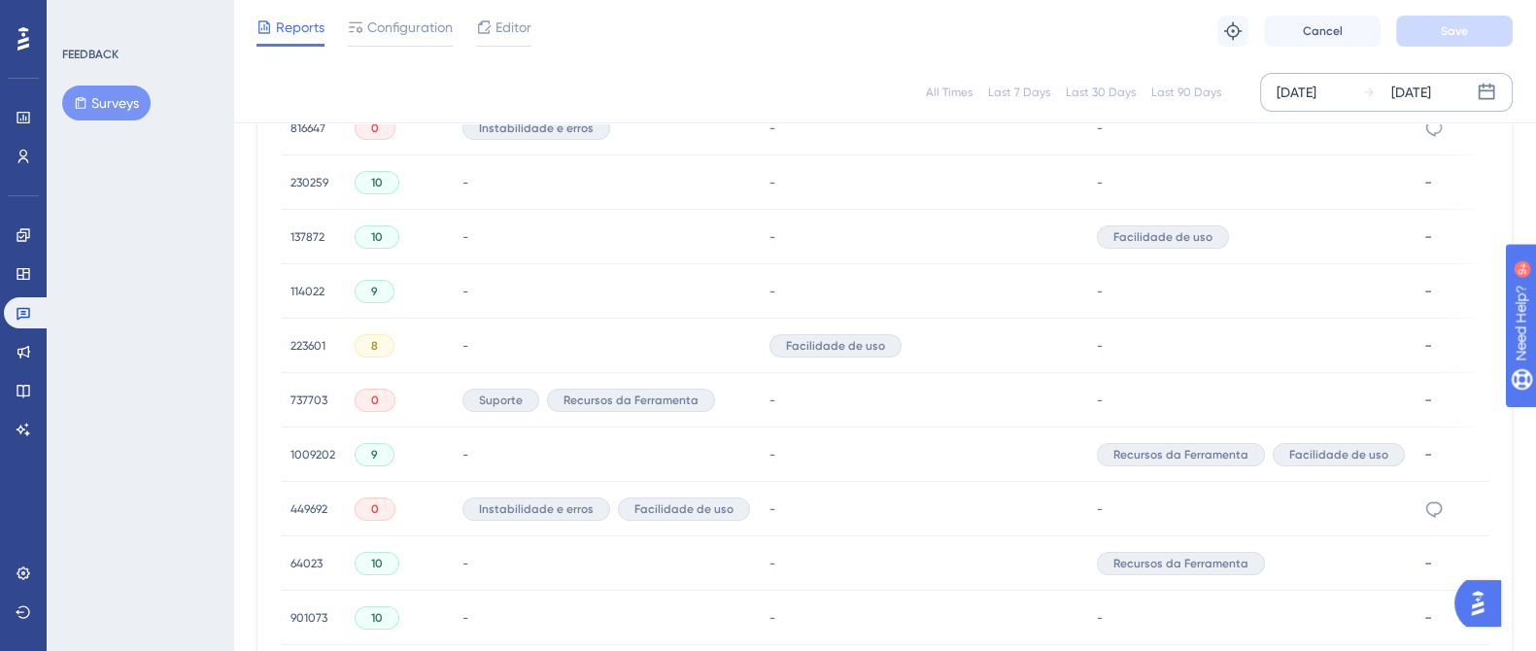
scroll to position [792, 0]
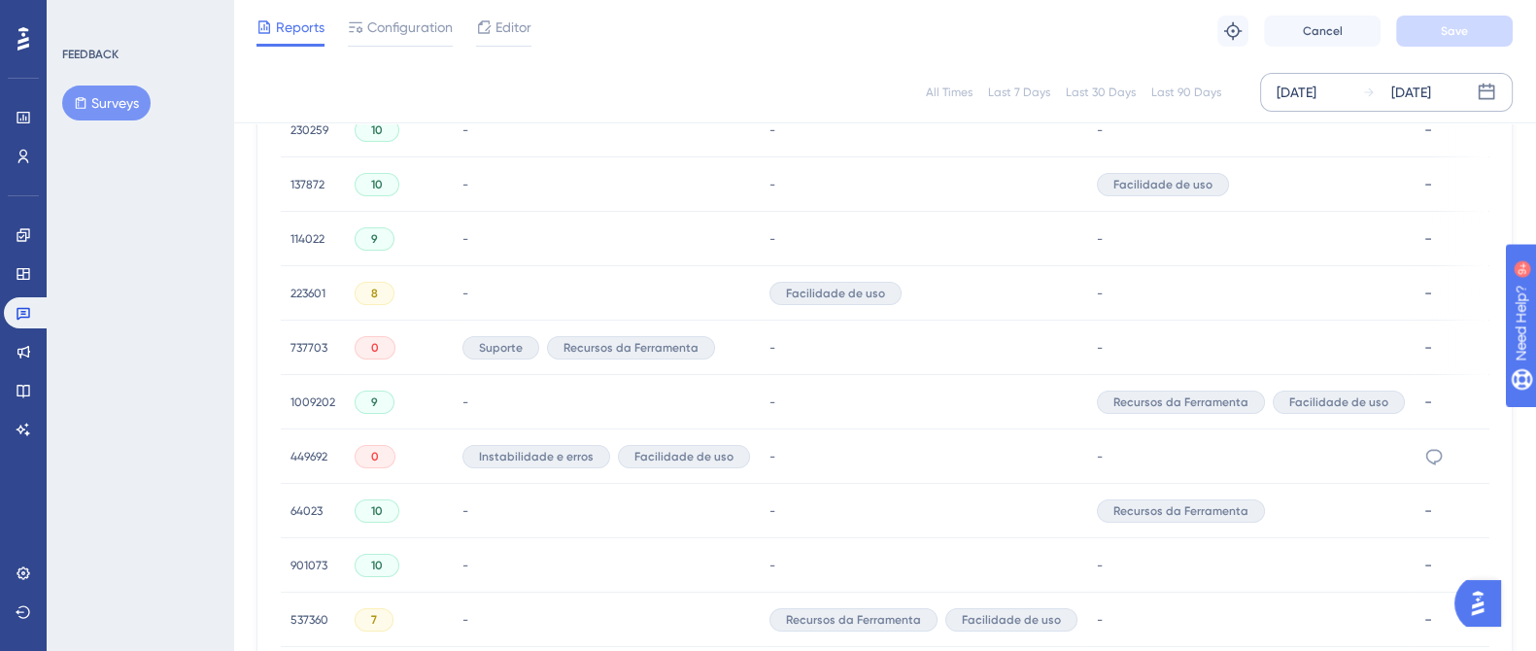
click at [304, 350] on span "737703" at bounding box center [309, 348] width 37 height 16
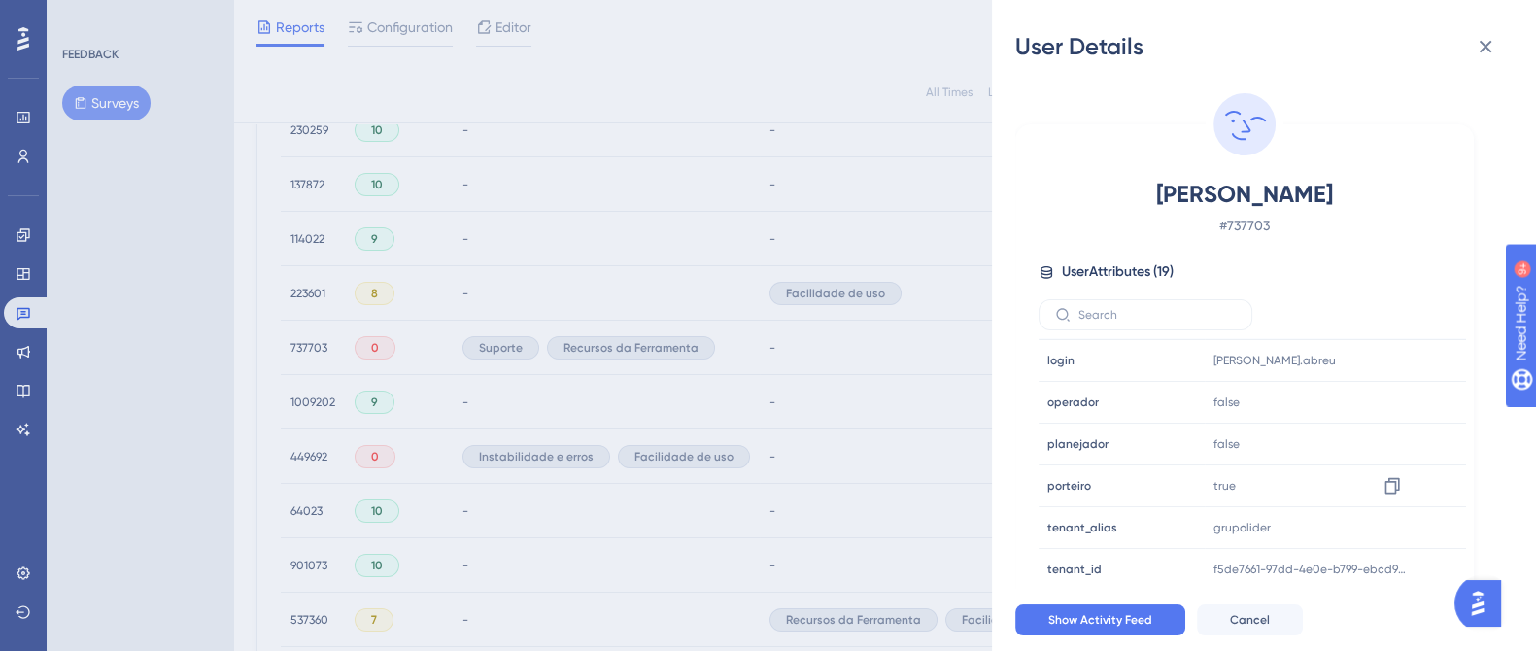
scroll to position [504, 0]
click at [311, 458] on div "User Details [PERSON_NAME] Abreu # 737703 User Attributes ( 19 ) Email Email - …" at bounding box center [768, 325] width 1536 height 651
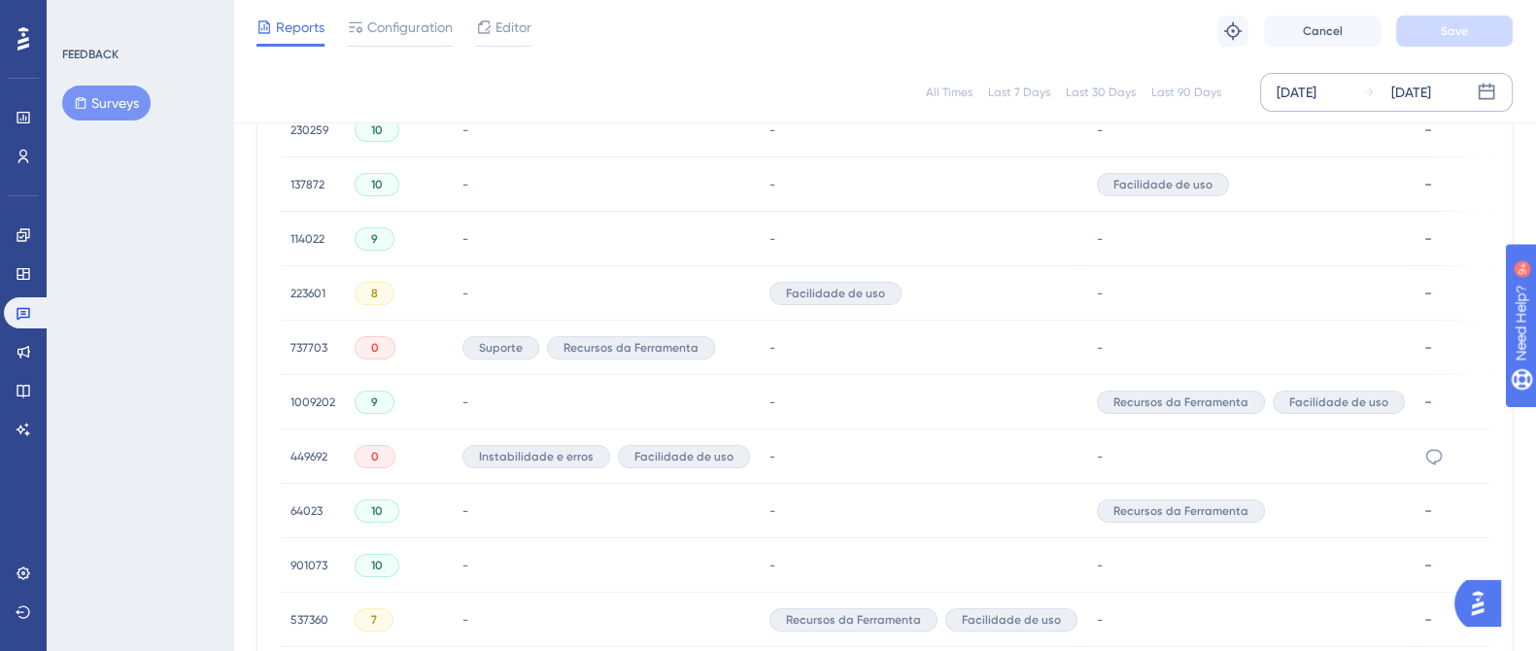
click at [311, 458] on span "449692" at bounding box center [309, 457] width 37 height 16
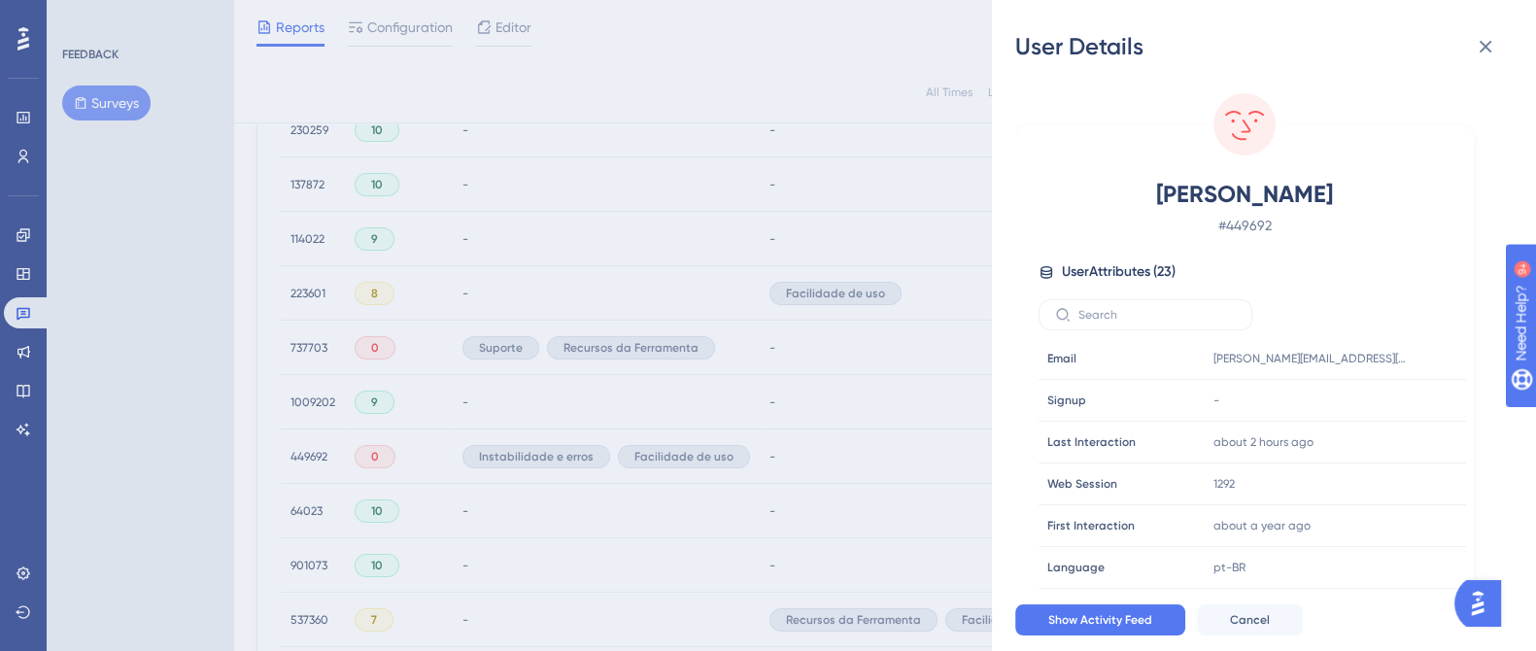
click at [311, 458] on div "User Details [PERSON_NAME] # 449692 User Attributes ( 23 ) Email Email [EMAIL_A…" at bounding box center [768, 325] width 1536 height 651
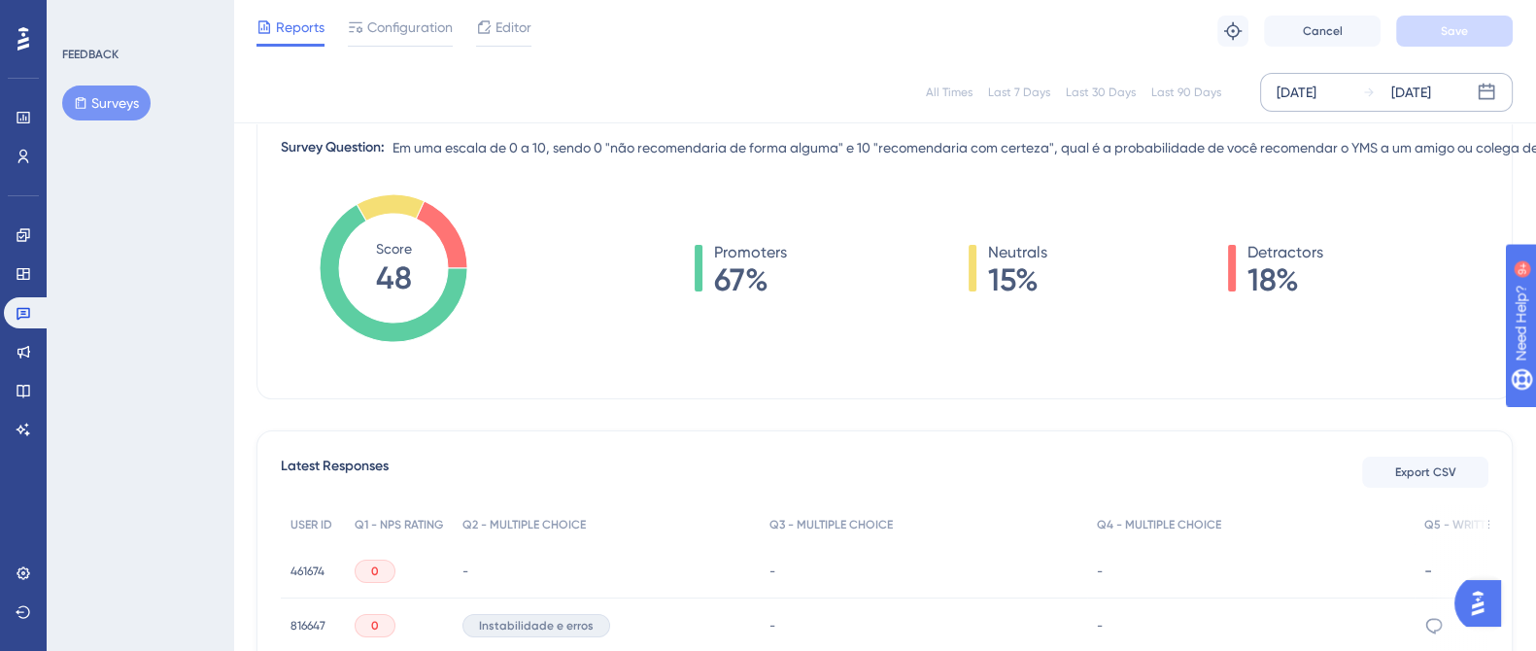
scroll to position [0, 0]
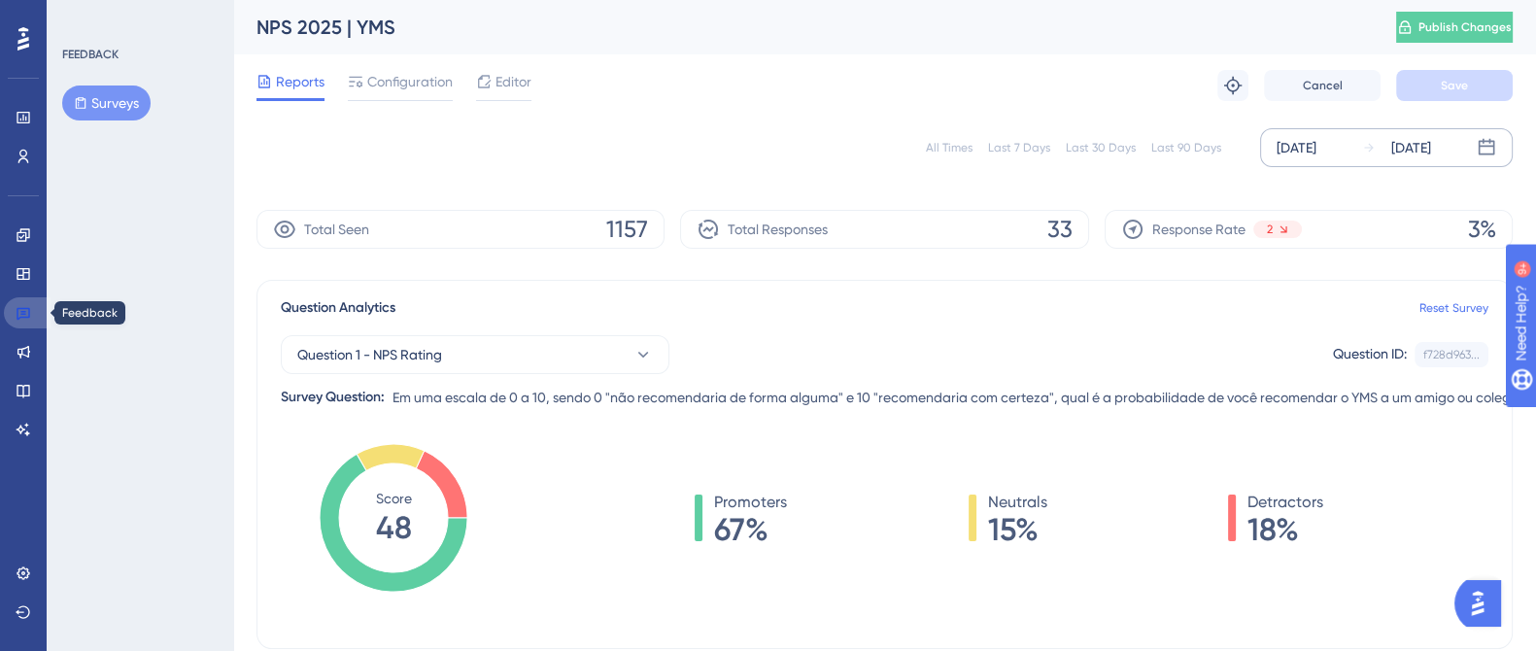
click at [37, 302] on link at bounding box center [27, 312] width 47 height 31
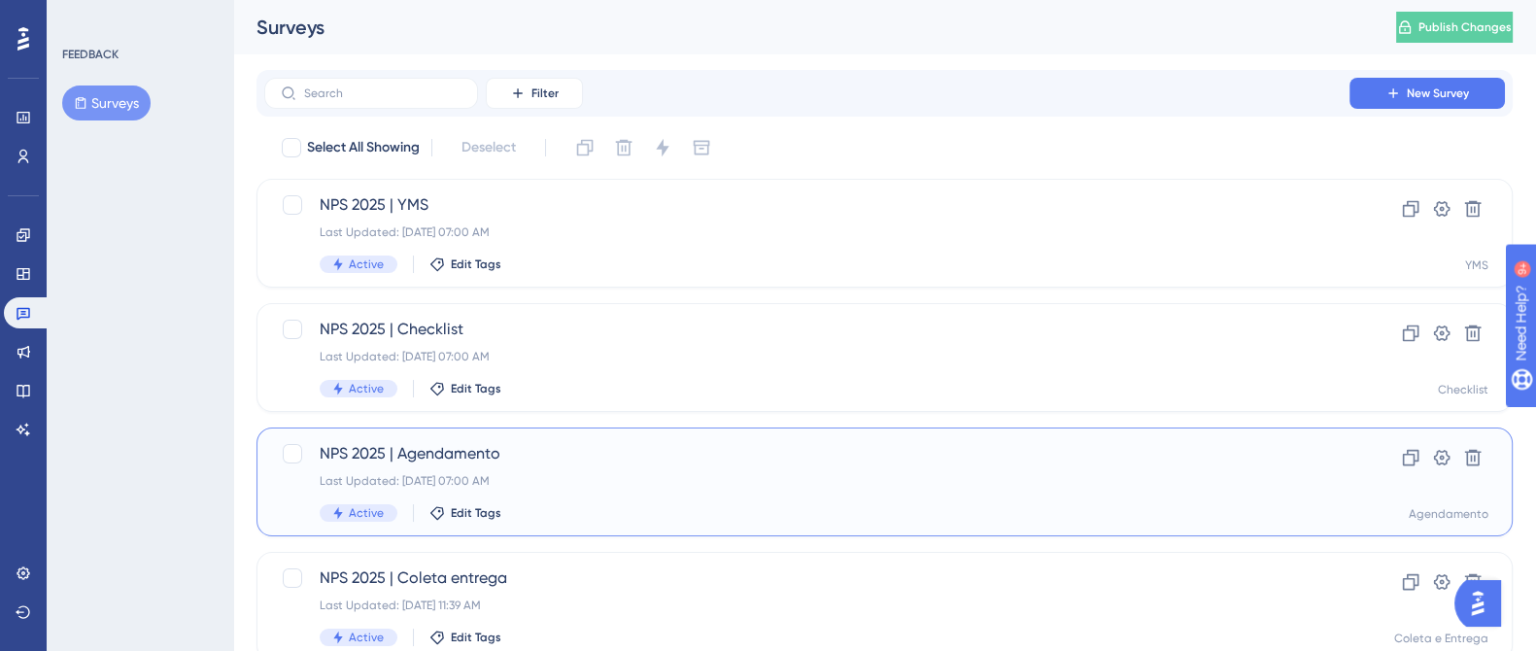
click at [679, 451] on span "NPS 2025 | Agendamento" at bounding box center [807, 453] width 975 height 23
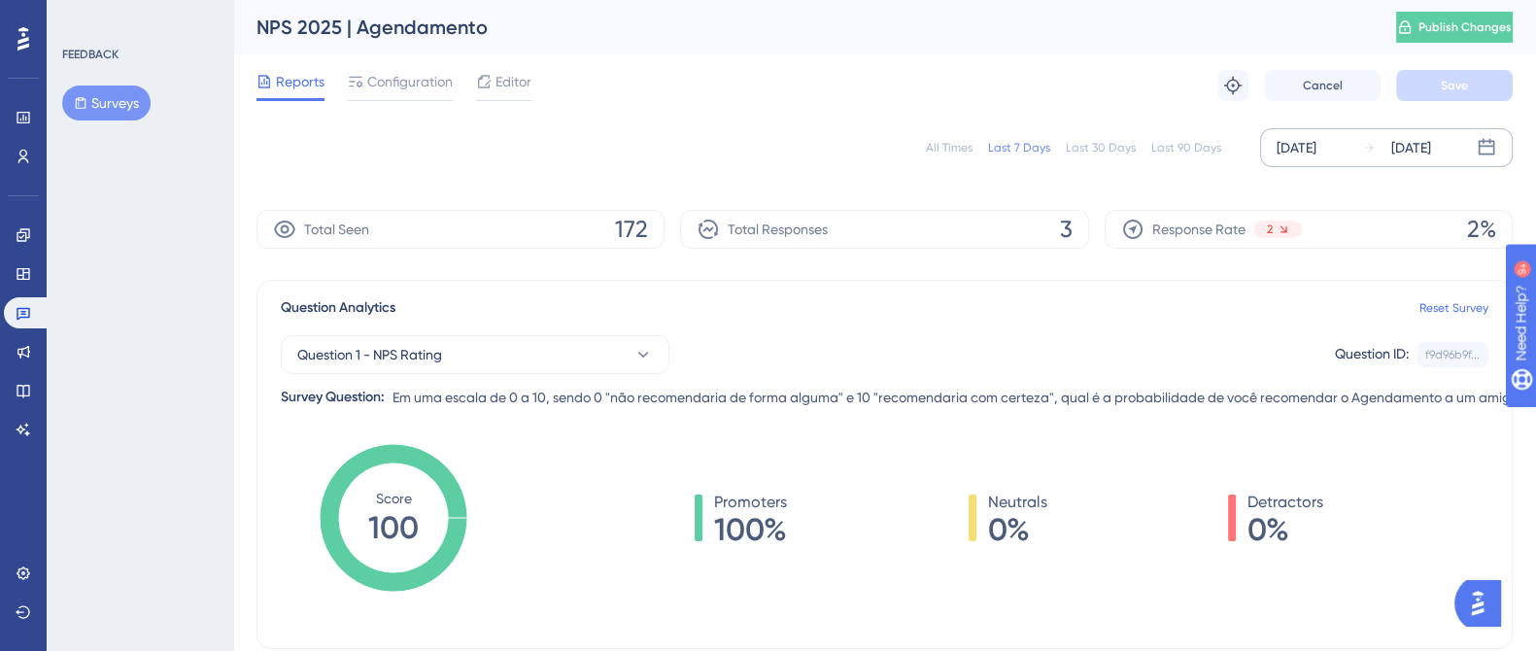
click at [1353, 148] on div "[DATE] [DATE]" at bounding box center [1386, 147] width 253 height 39
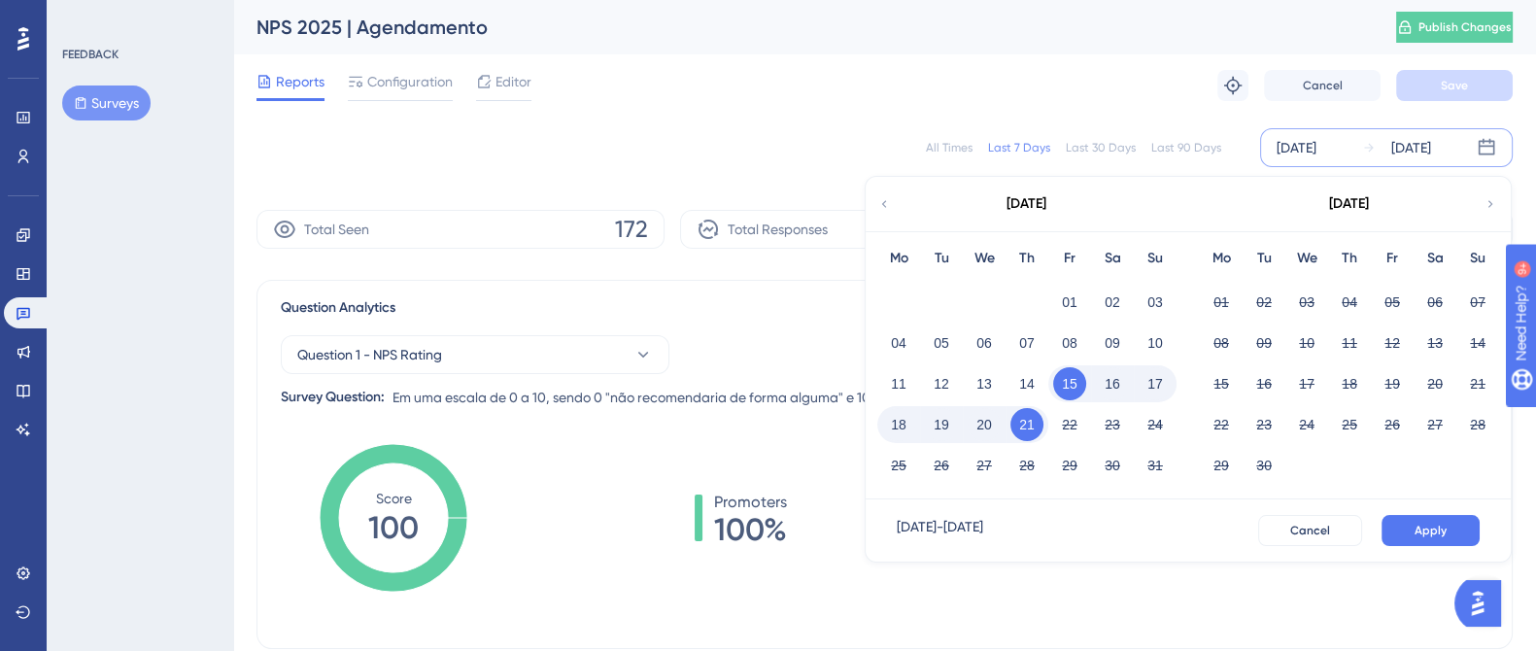
click at [894, 193] on div "[DATE]" at bounding box center [1026, 204] width 321 height 54
click at [889, 200] on icon at bounding box center [885, 203] width 14 height 17
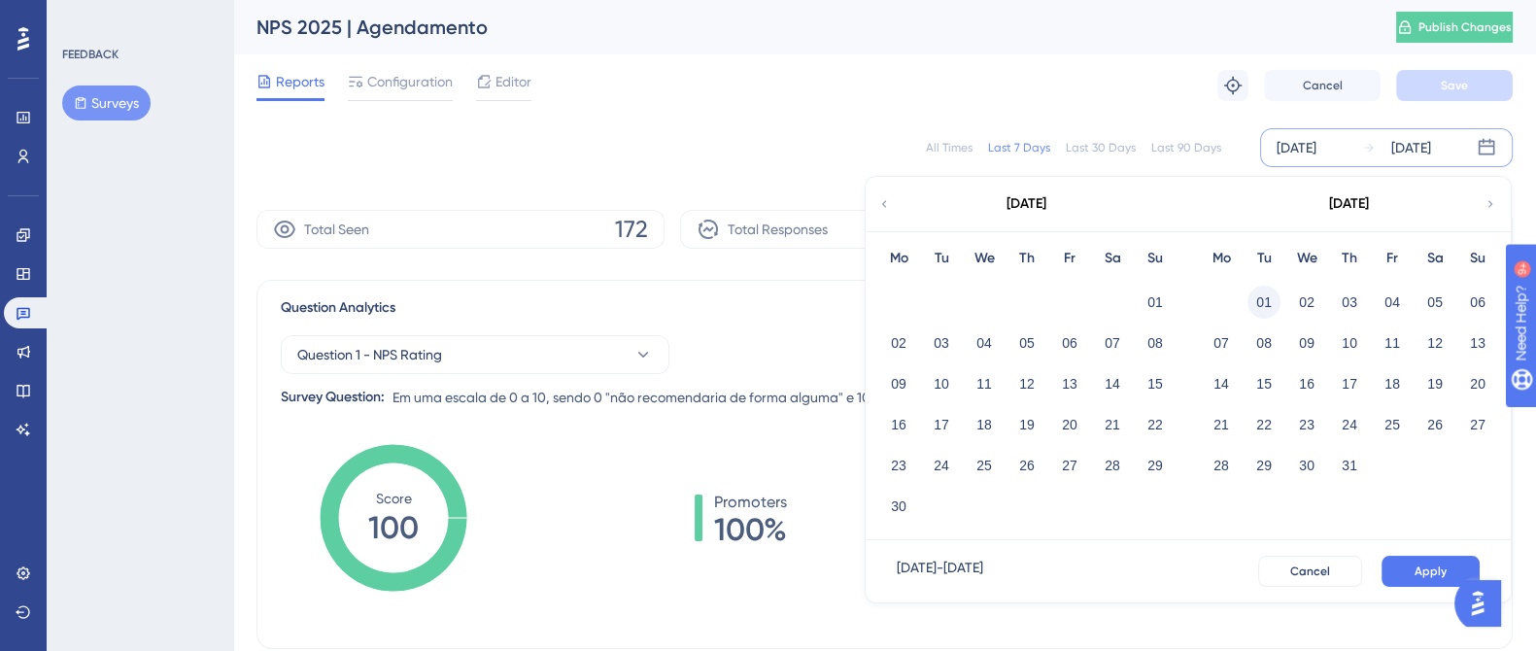
click at [1258, 291] on button "01" at bounding box center [1264, 302] width 33 height 33
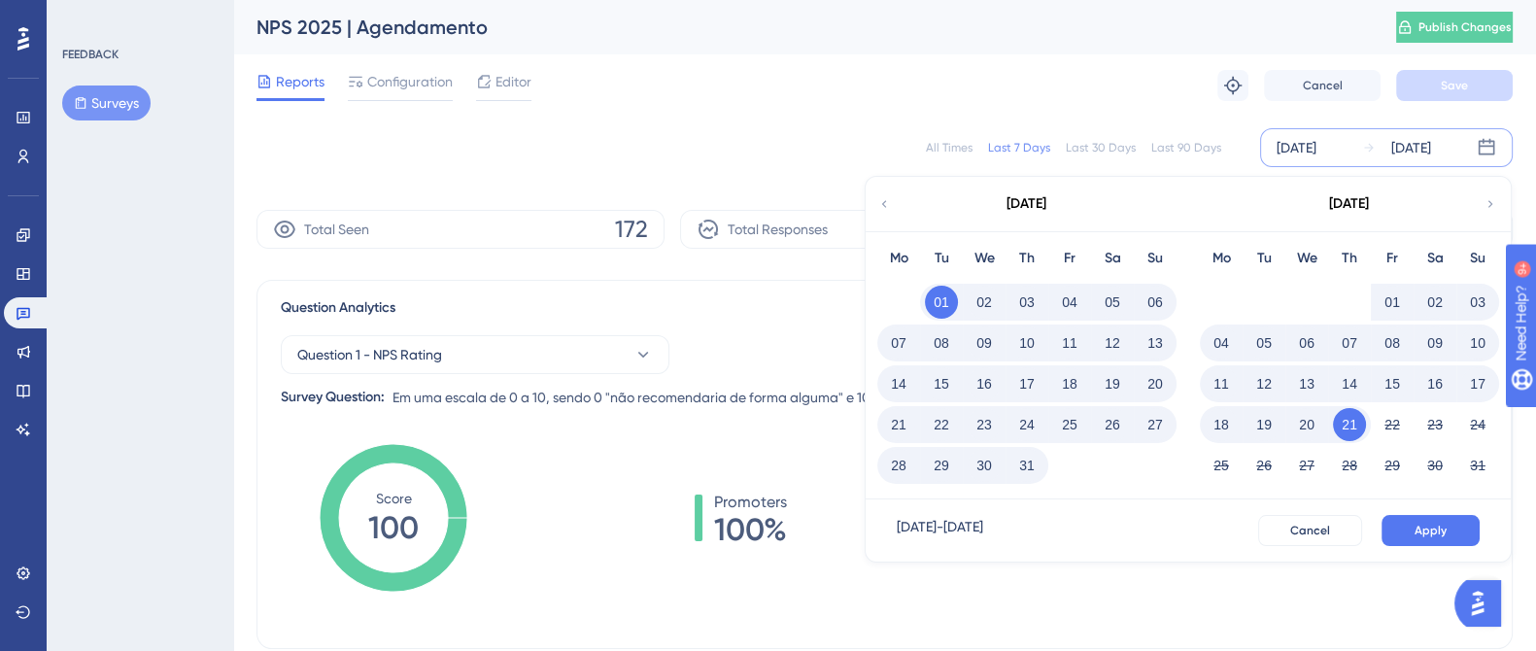
click at [1025, 466] on button "31" at bounding box center [1027, 465] width 33 height 33
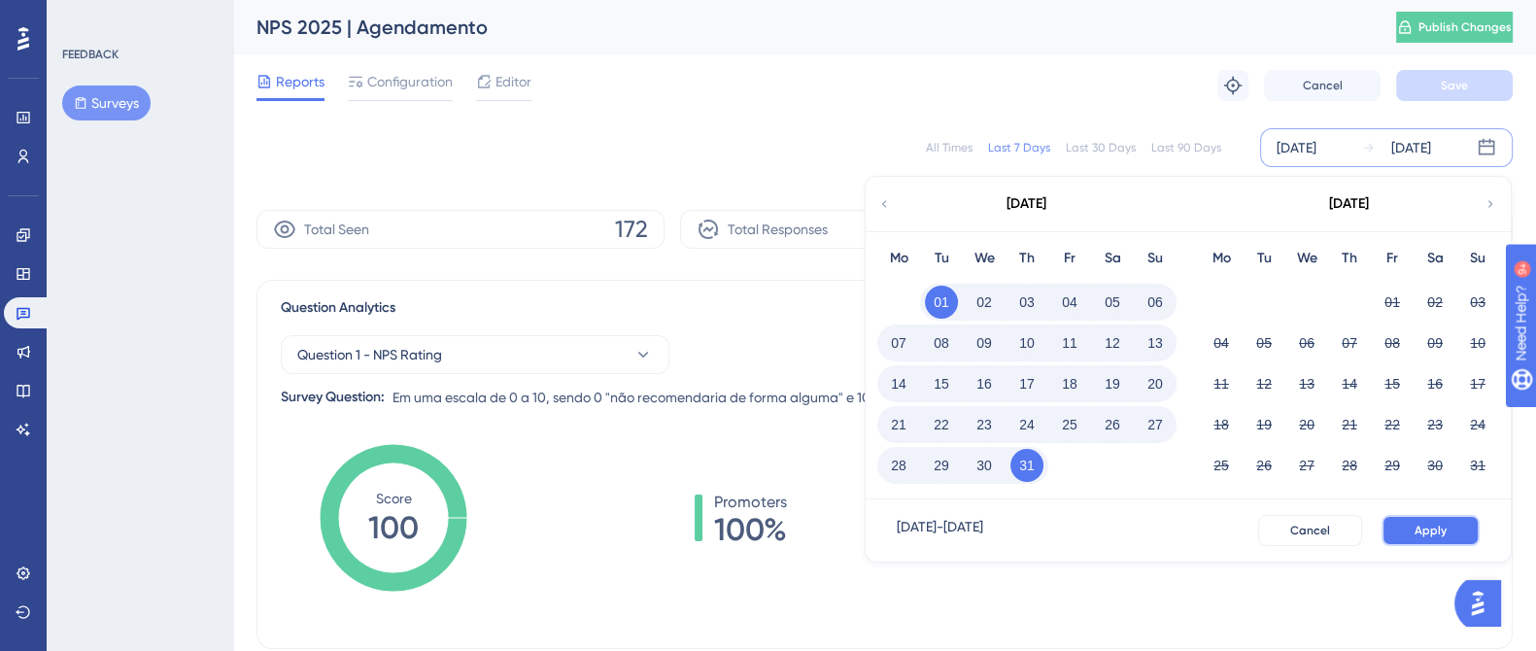
click at [1448, 533] on button "Apply" at bounding box center [1431, 530] width 98 height 31
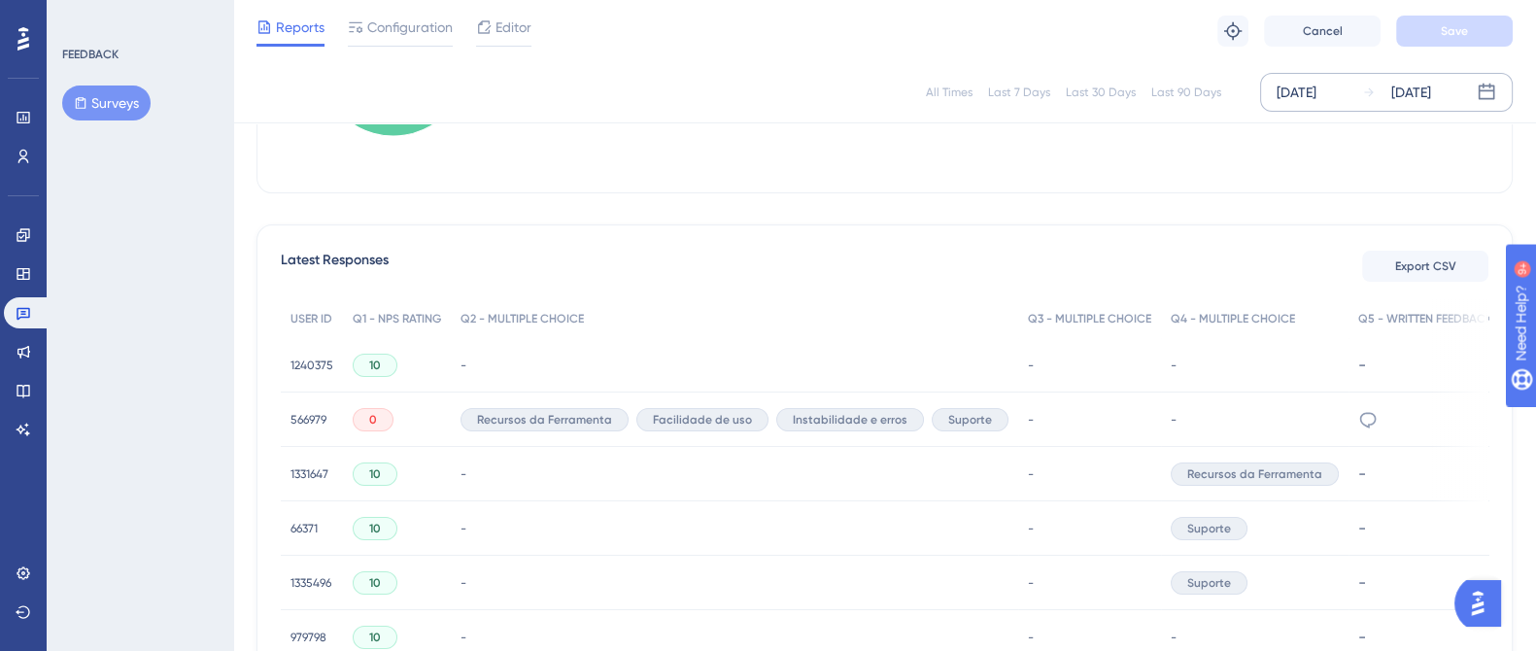
scroll to position [485, 0]
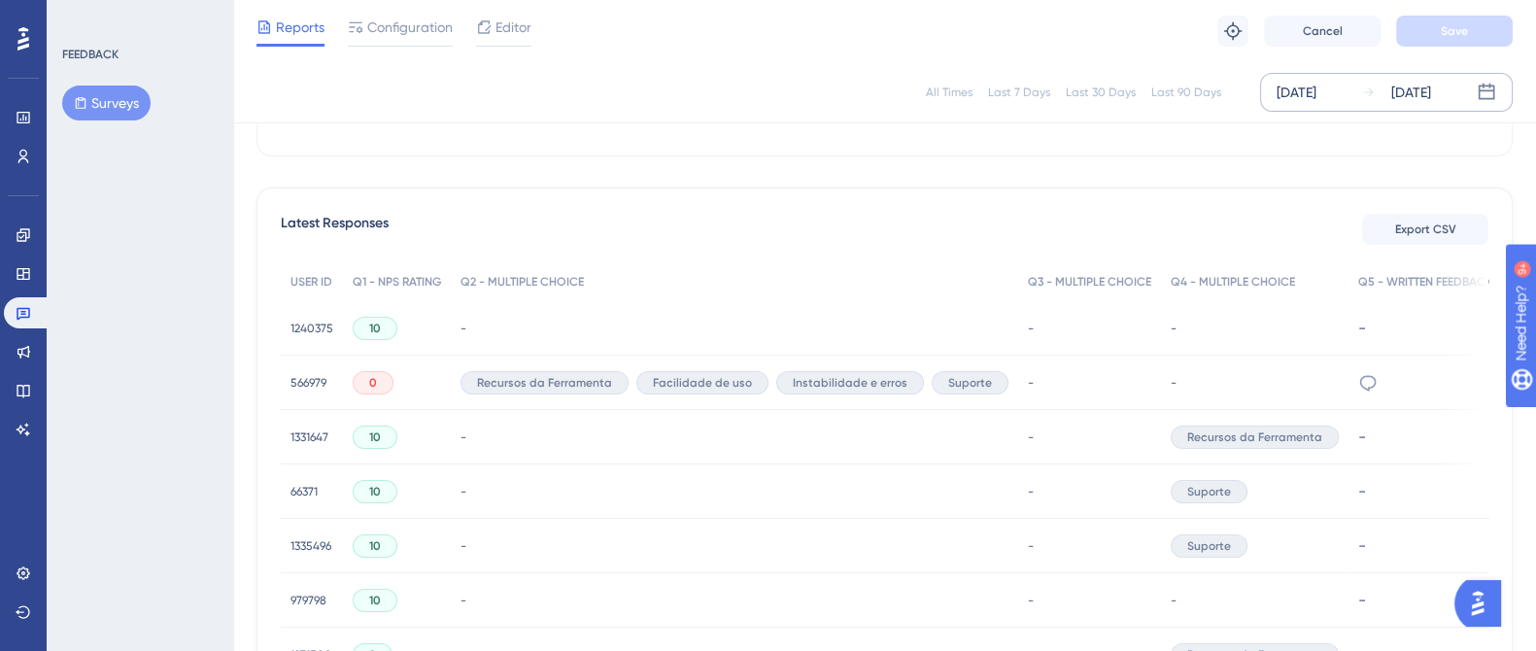
click at [322, 375] on span "566979" at bounding box center [309, 383] width 36 height 16
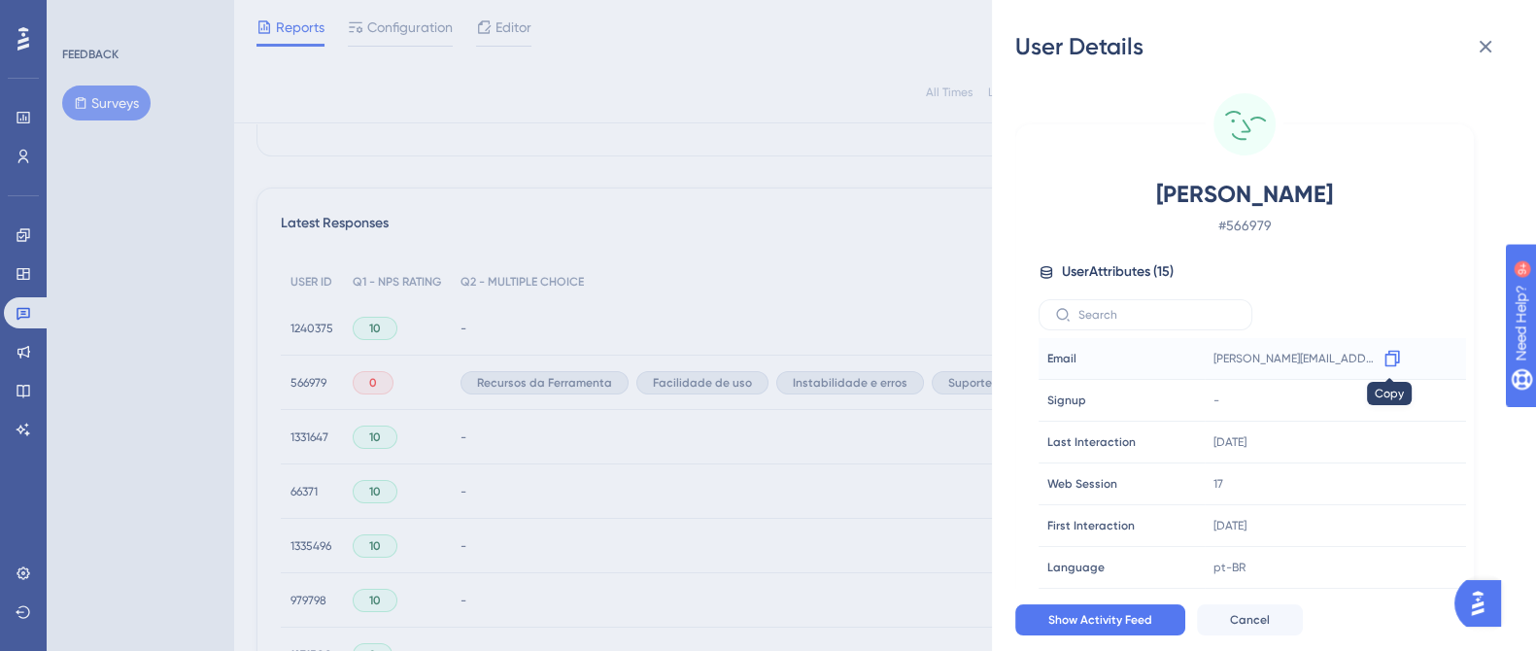
click at [1384, 360] on icon at bounding box center [1392, 358] width 19 height 19
click at [346, 366] on div "User Details [PERSON_NAME] # 566979 User Attributes ( 15 ) Email Email [PERSON_…" at bounding box center [768, 325] width 1536 height 651
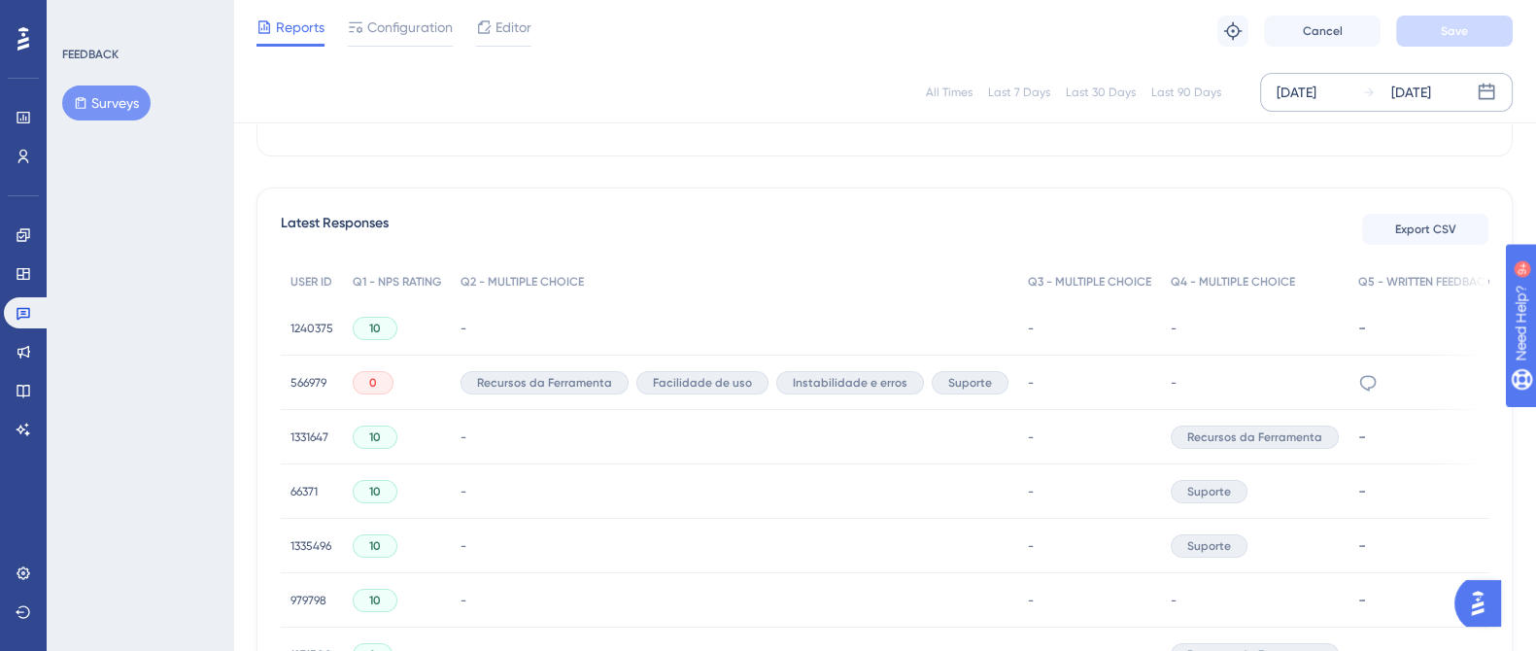
click at [305, 375] on span "566979" at bounding box center [309, 383] width 36 height 16
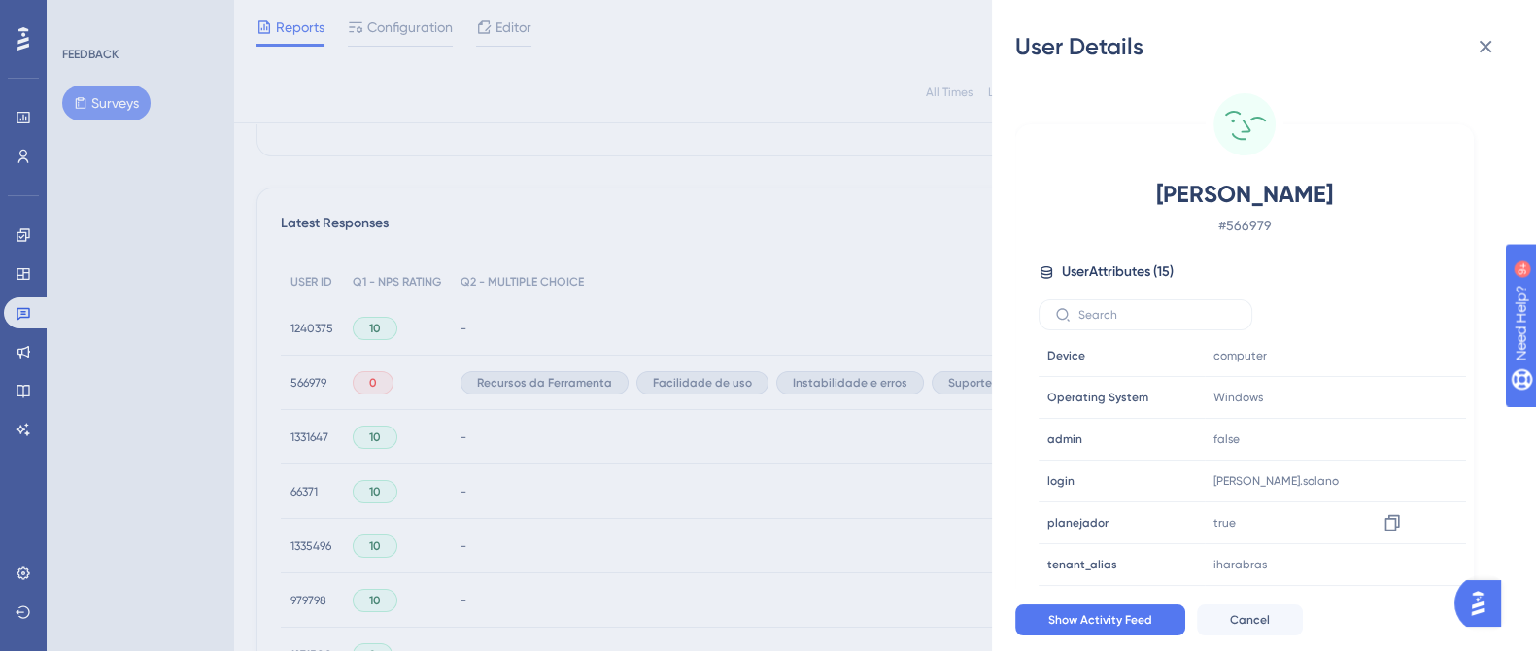
scroll to position [338, 0]
click at [1478, 44] on icon at bounding box center [1485, 46] width 23 height 23
